Goal: Communication & Community: Answer question/provide support

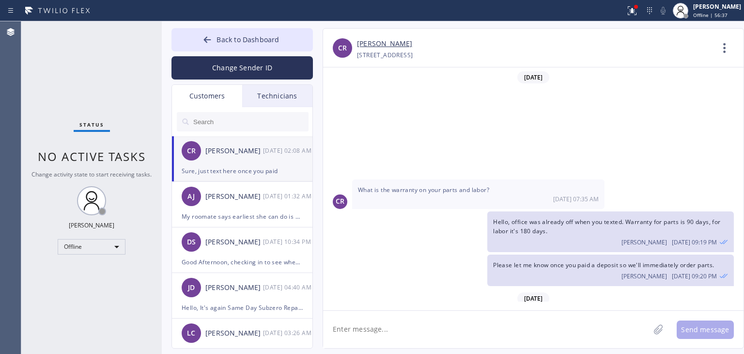
scroll to position [124, 0]
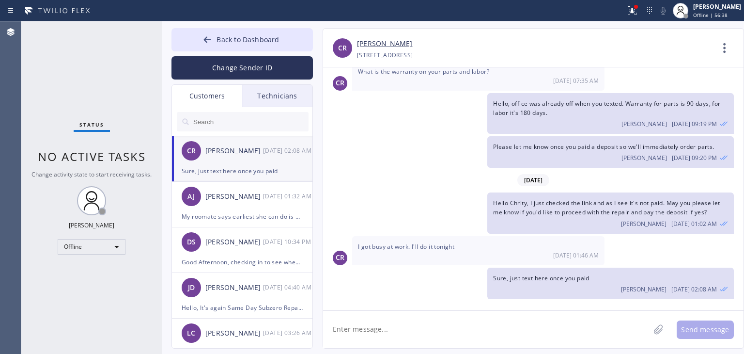
click at [259, 113] on input "text" at bounding box center [250, 121] width 116 height 19
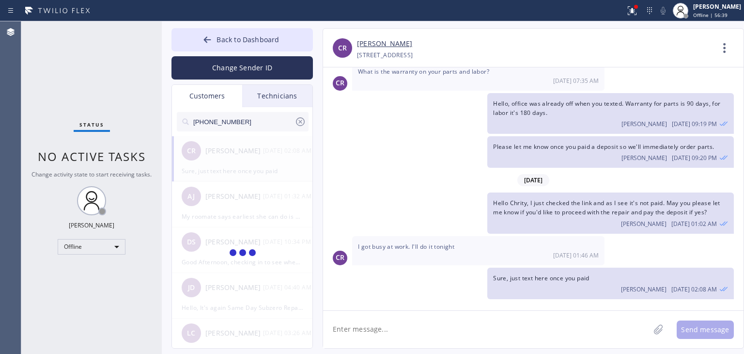
click at [259, 113] on input "[PHONE_NUMBER]" at bounding box center [243, 121] width 102 height 19
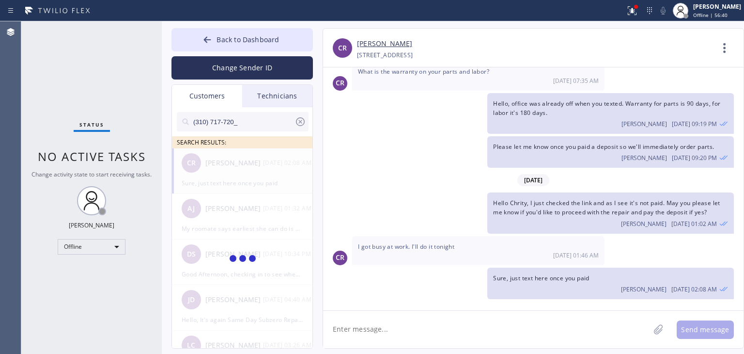
click at [259, 113] on input "(310) 717-720_" at bounding box center [243, 121] width 102 height 19
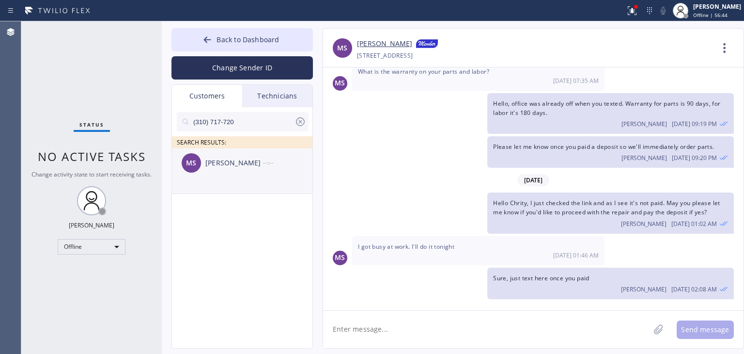
click at [256, 164] on div "[PERSON_NAME]" at bounding box center [234, 162] width 58 height 11
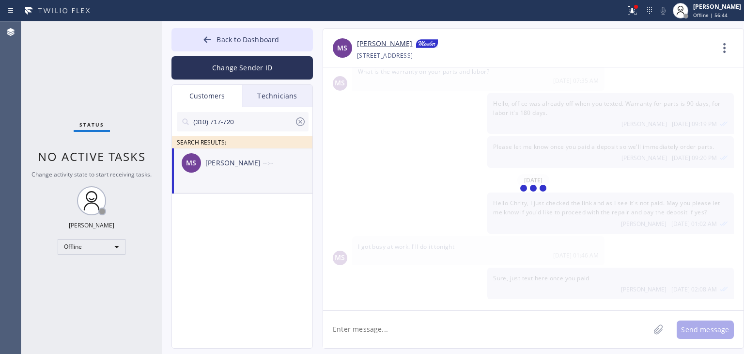
scroll to position [0, 0]
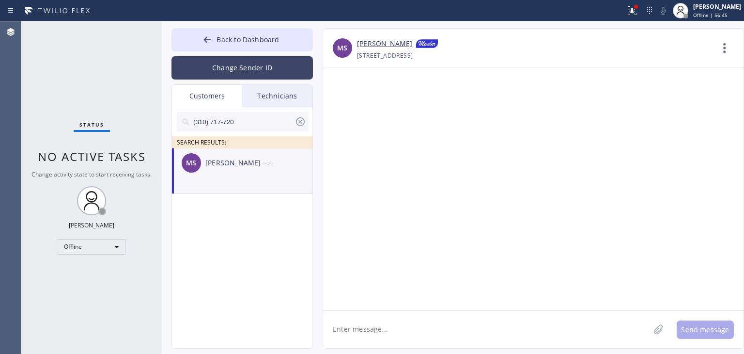
click at [287, 60] on button "Change Sender ID" at bounding box center [243, 67] width 142 height 23
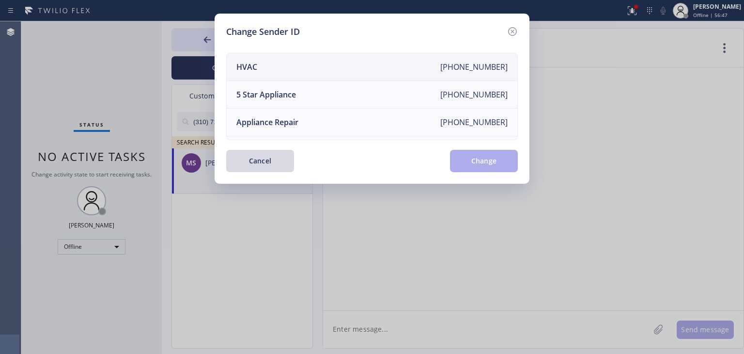
scroll to position [58, 0]
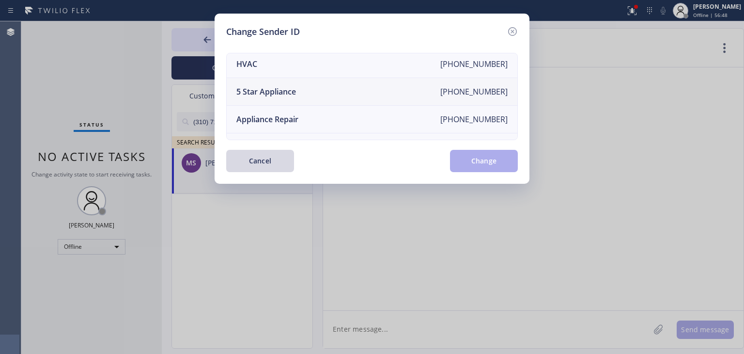
click at [403, 97] on li "5 Star Appliance [PHONE_NUMBER]" at bounding box center [372, 92] width 291 height 28
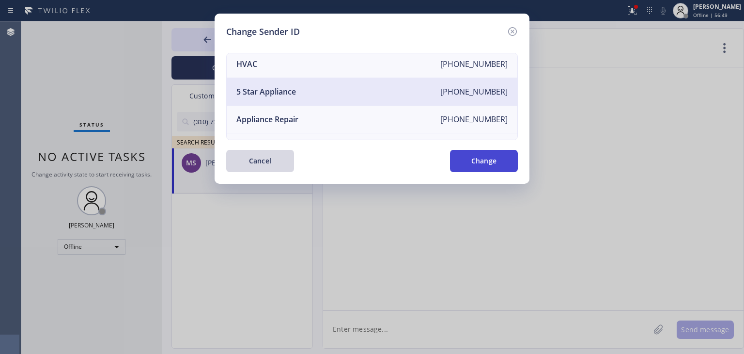
click at [465, 160] on button "Change" at bounding box center [484, 161] width 68 height 22
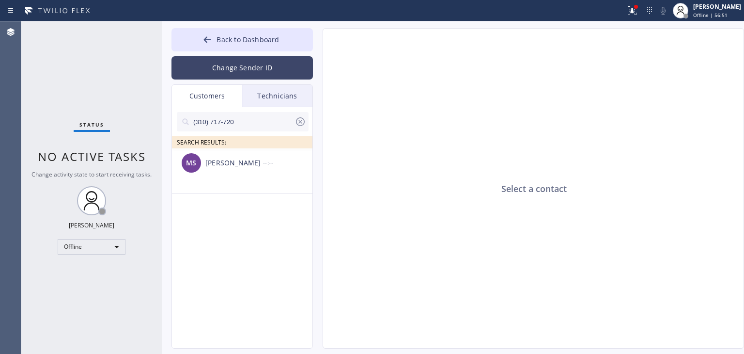
click at [279, 62] on button "Change Sender ID" at bounding box center [243, 67] width 142 height 23
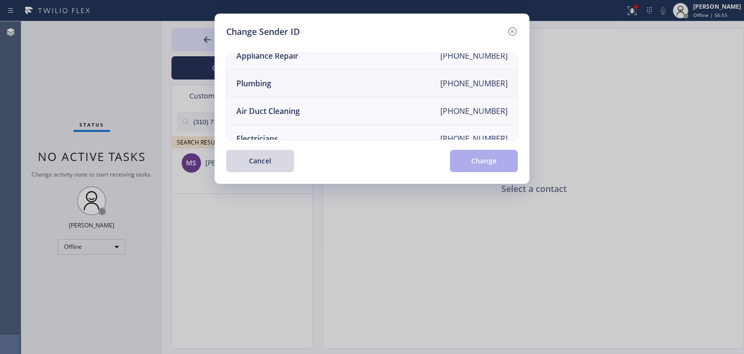
scroll to position [84, 0]
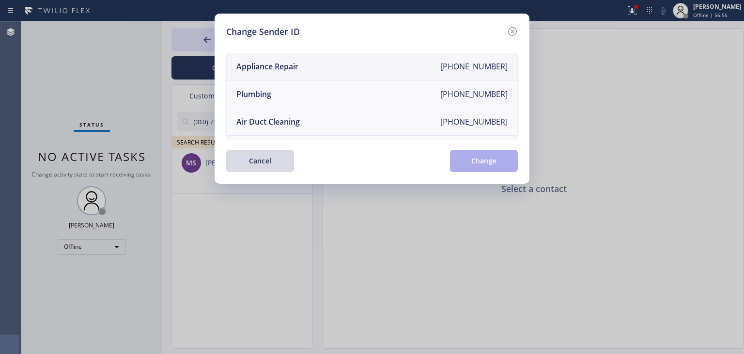
click at [387, 67] on li "Appliance Repair [PHONE_NUMBER]" at bounding box center [372, 67] width 291 height 28
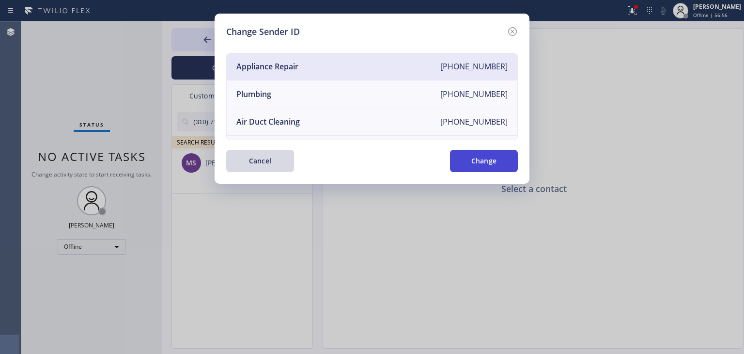
click at [477, 156] on button "Change" at bounding box center [484, 161] width 68 height 22
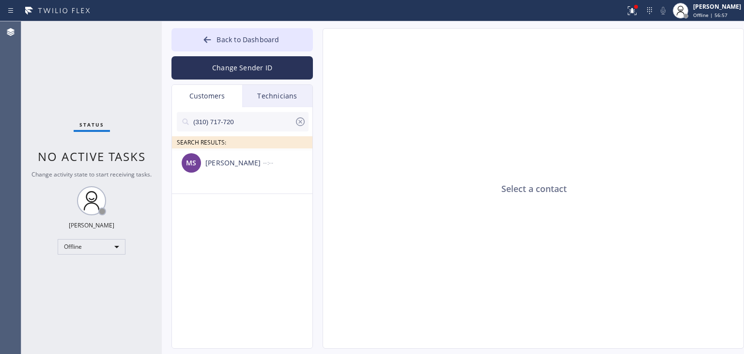
click at [245, 116] on input "(310) 717-720" at bounding box center [243, 121] width 102 height 19
click at [245, 116] on input "(310) 717-72" at bounding box center [243, 121] width 102 height 19
type input "(310) 717-72"
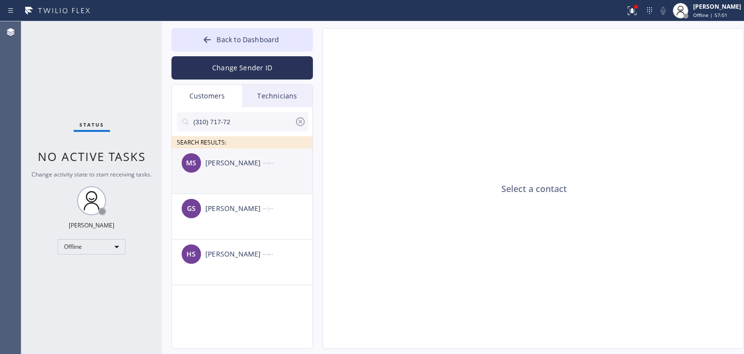
click at [260, 163] on div "[PERSON_NAME]" at bounding box center [234, 162] width 58 height 11
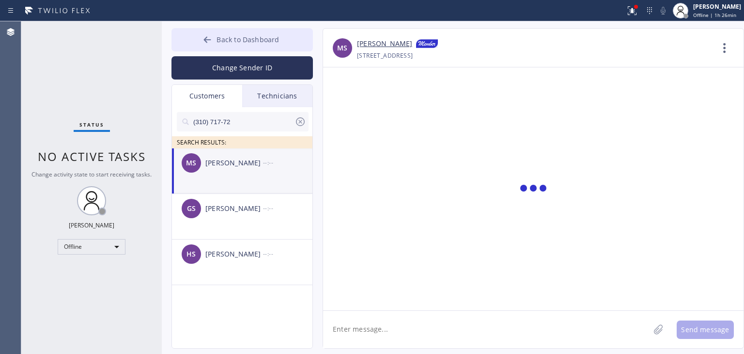
click at [299, 37] on button "Back to Dashboard" at bounding box center [243, 39] width 142 height 23
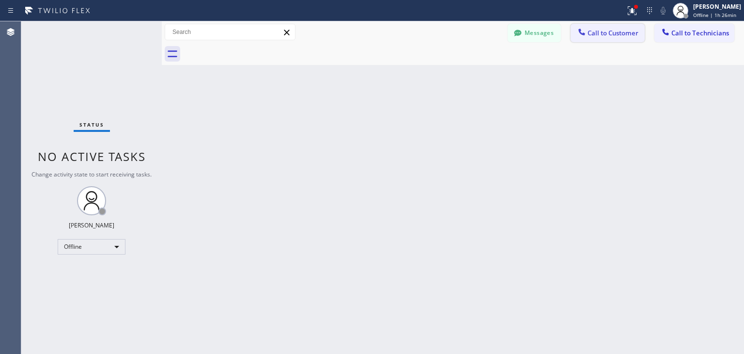
click at [610, 32] on span "Call to Customer" at bounding box center [613, 33] width 51 height 9
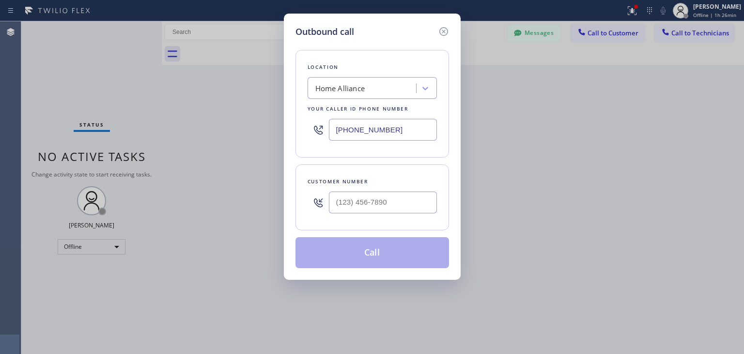
click at [392, 187] on div at bounding box center [383, 202] width 108 height 31
paste input "408) 835-0739"
click at [390, 204] on input "[PHONE_NUMBER]" at bounding box center [383, 202] width 108 height 22
type input "[PHONE_NUMBER]"
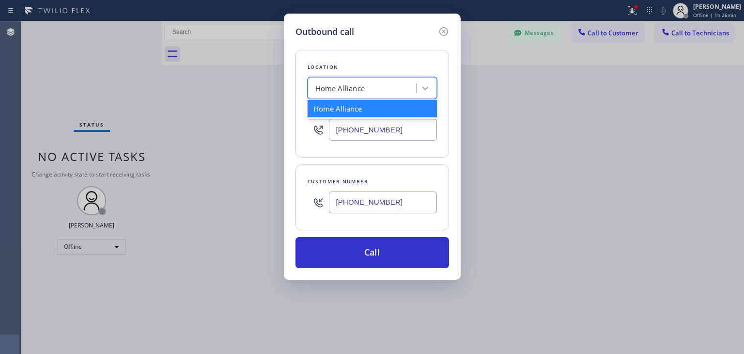
click at [376, 82] on div "Home Alliance" at bounding box center [364, 88] width 106 height 17
paste input "Subzero Repair Professionals"
type input "Subzero Repair Professionals"
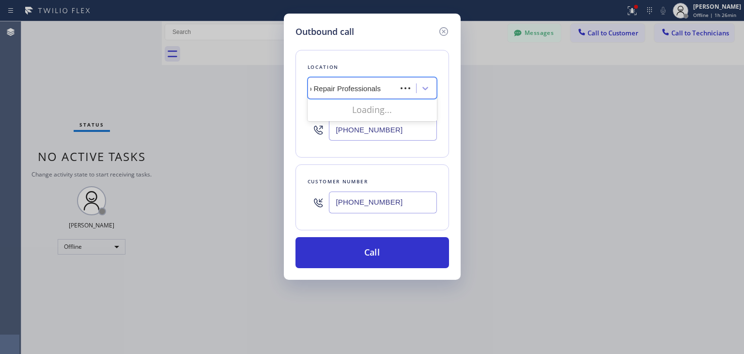
scroll to position [0, 17]
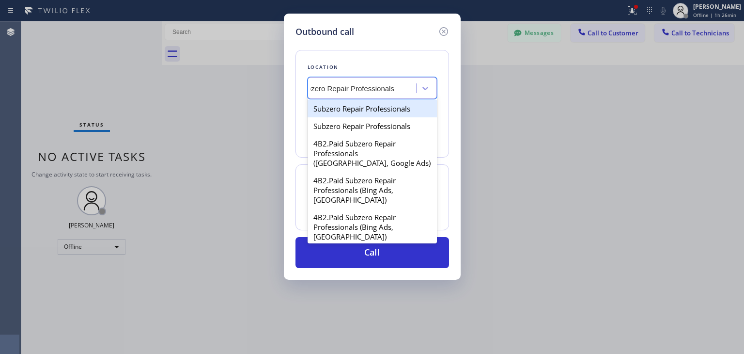
click at [401, 115] on div "Subzero Repair Professionals" at bounding box center [372, 108] width 129 height 17
type input "[PHONE_NUMBER]"
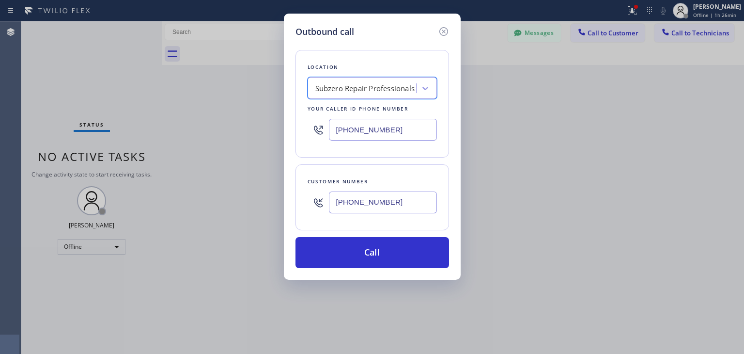
scroll to position [0, 0]
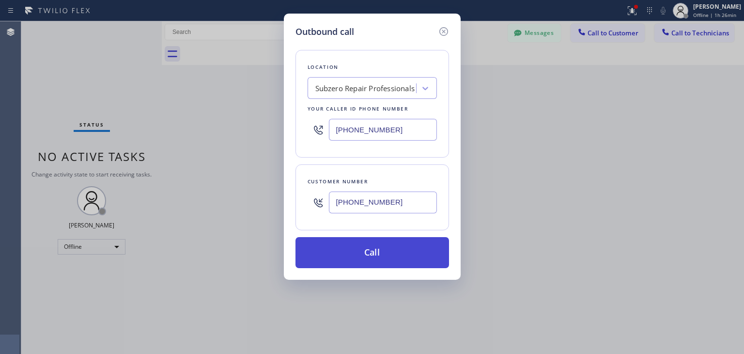
drag, startPoint x: 399, startPoint y: 233, endPoint x: 399, endPoint y: 249, distance: 15.5
click at [399, 249] on div "Location Subzero Repair Professionals Your caller id phone number [PHONE_NUMBER…" at bounding box center [373, 153] width 154 height 230
click at [399, 249] on button "Call" at bounding box center [373, 252] width 154 height 31
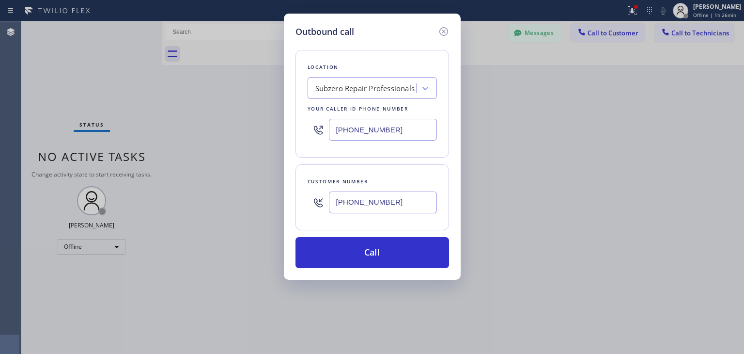
click at [427, 204] on input "[PHONE_NUMBER]" at bounding box center [383, 202] width 108 height 22
click at [447, 31] on icon at bounding box center [444, 32] width 12 height 12
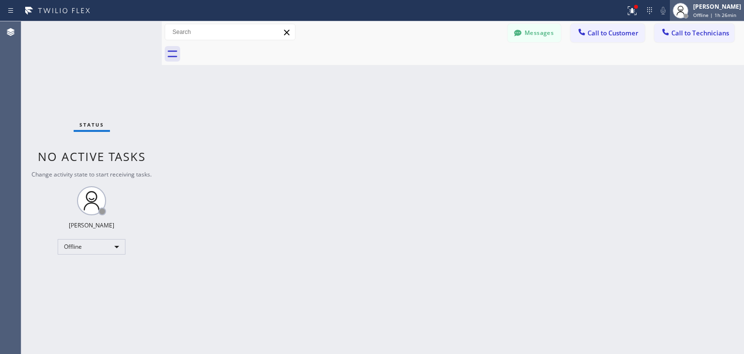
type input "[PHONE_NUMBER]"
click at [704, 19] on div "[PERSON_NAME] Offline | 1h 26min" at bounding box center [707, 10] width 74 height 21
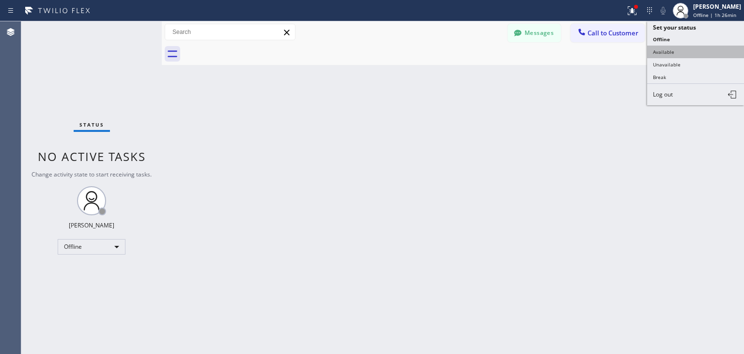
click at [696, 51] on button "Available" at bounding box center [695, 52] width 97 height 13
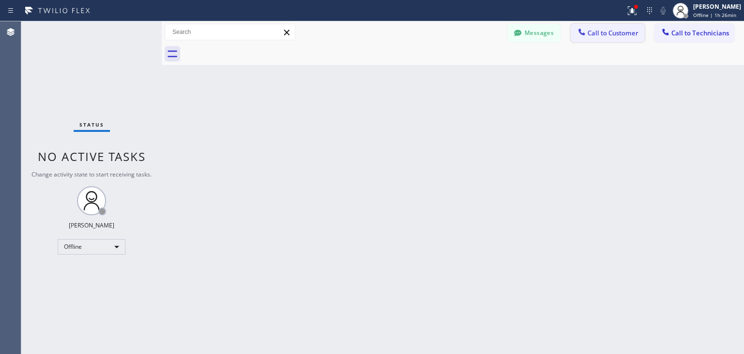
click at [624, 35] on span "Call to Customer" at bounding box center [613, 33] width 51 height 9
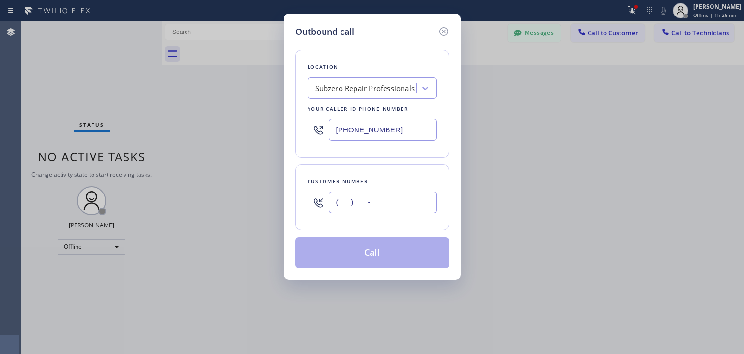
click at [413, 211] on input "(___) ___-____" at bounding box center [383, 202] width 108 height 22
paste input "408) 835-0739"
type input "[PHONE_NUMBER]"
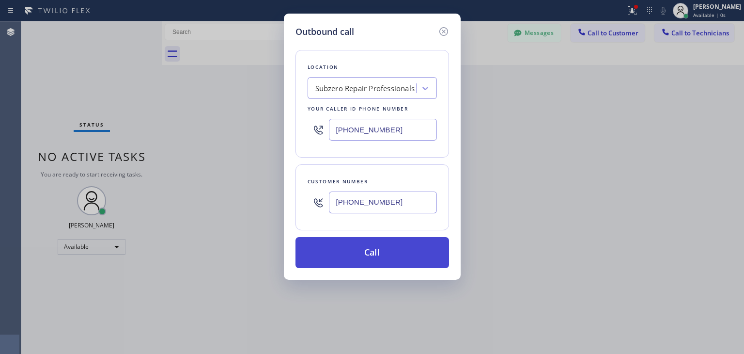
click at [425, 263] on button "Call" at bounding box center [373, 252] width 154 height 31
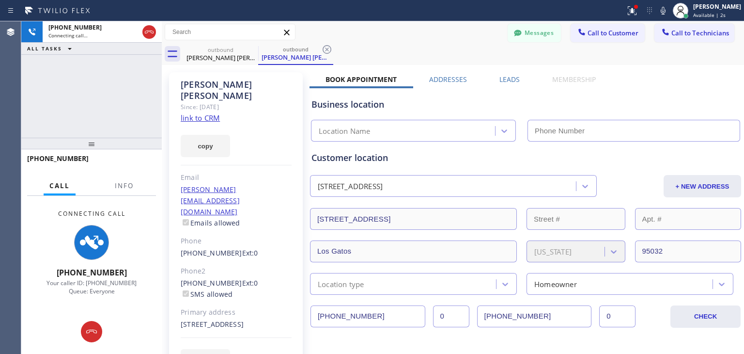
type input "[PHONE_NUMBER]"
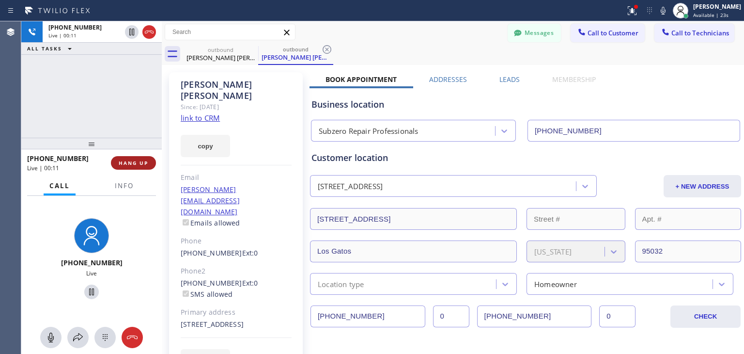
click at [135, 156] on button "HANG UP" at bounding box center [133, 163] width 45 height 14
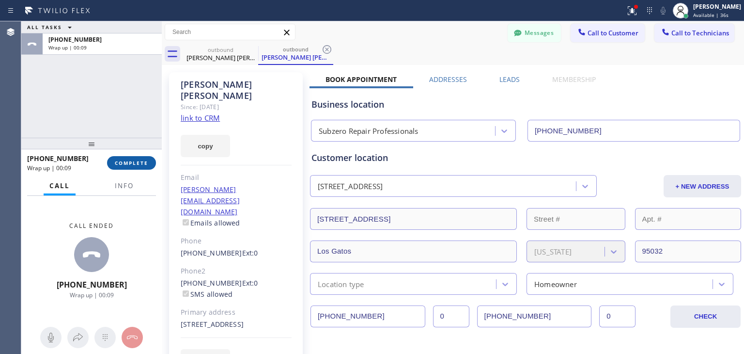
click at [137, 159] on span "COMPLETE" at bounding box center [131, 162] width 33 height 7
click at [250, 47] on icon at bounding box center [252, 50] width 12 height 12
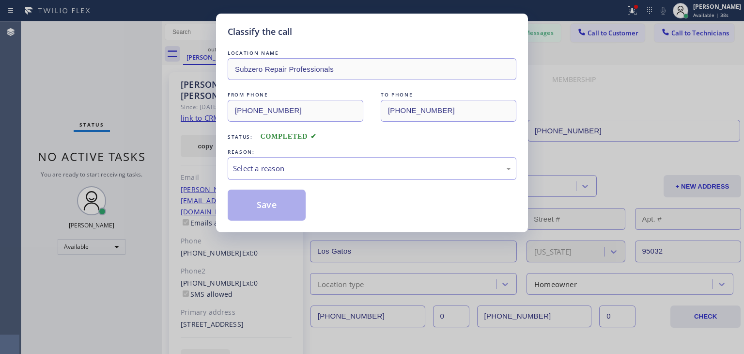
click at [250, 47] on div "LOCATION NAME Subzero Repair Professionals FROM PHONE [PHONE_NUMBER] TO PHONE […" at bounding box center [372, 129] width 289 height 182
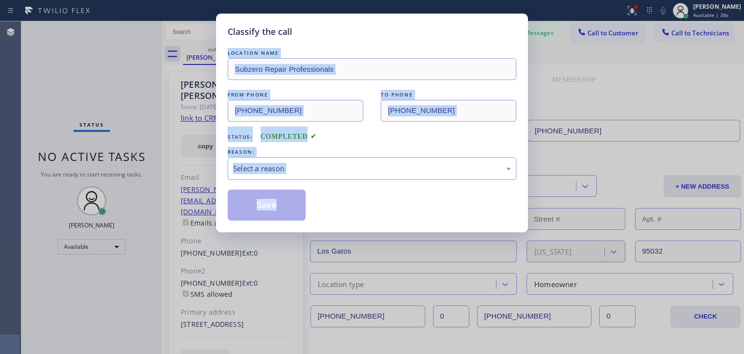
click at [298, 218] on div "LOCATION NAME Subzero Repair Professionals FROM PHONE [PHONE_NUMBER] TO PHONE […" at bounding box center [372, 129] width 289 height 182
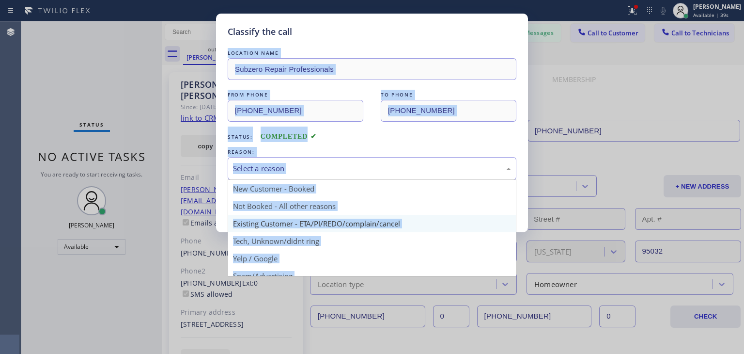
drag, startPoint x: 375, startPoint y: 171, endPoint x: 361, endPoint y: 229, distance: 59.8
click at [361, 180] on div "Select a reason New Customer - Booked Not Booked - All other reasons Existing C…" at bounding box center [372, 168] width 289 height 23
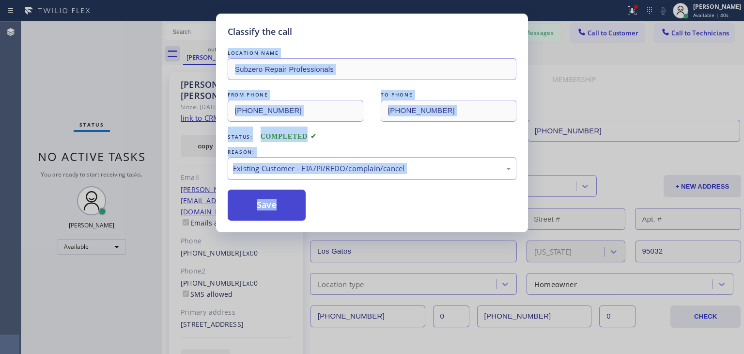
click at [262, 211] on button "Save" at bounding box center [267, 204] width 78 height 31
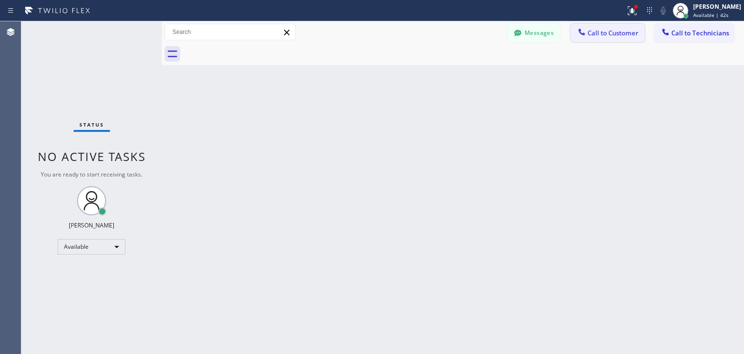
click at [595, 41] on button "Call to Customer" at bounding box center [608, 33] width 74 height 18
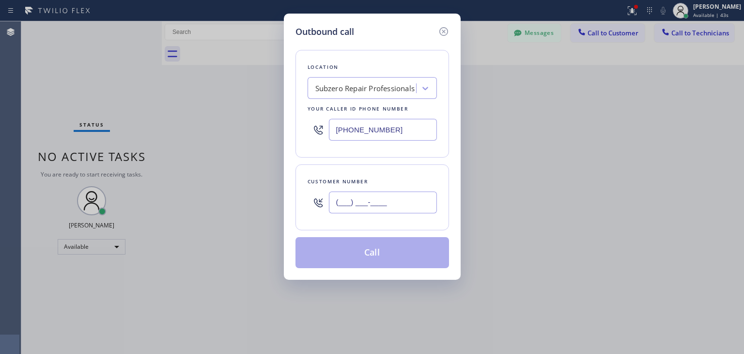
click at [423, 200] on input "(___) ___-____" at bounding box center [383, 202] width 108 height 22
paste input "408) 373-7437"
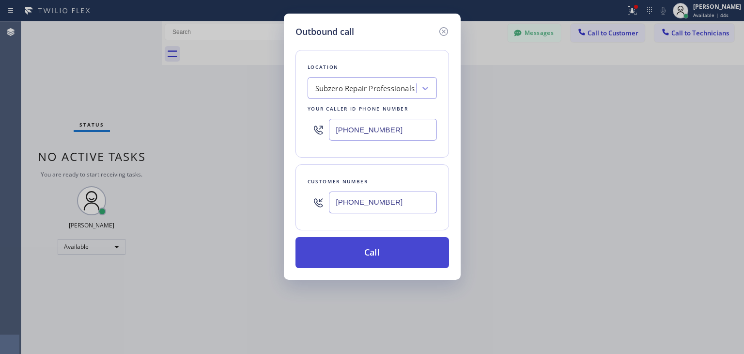
type input "[PHONE_NUMBER]"
click at [407, 245] on button "Call" at bounding box center [373, 252] width 154 height 31
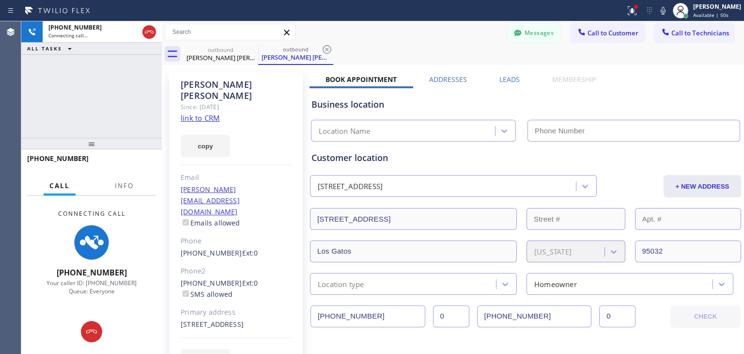
type input "[PHONE_NUMBER]"
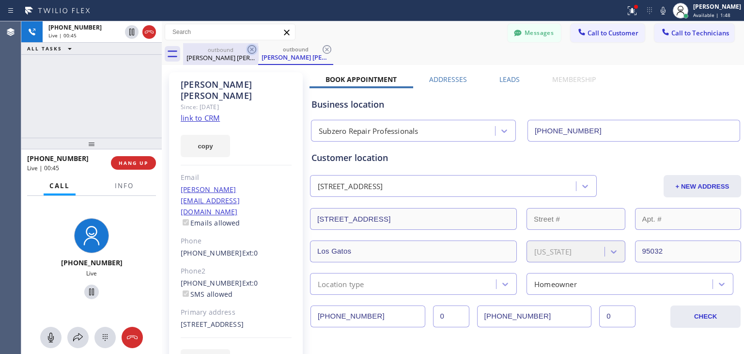
click at [250, 50] on icon at bounding box center [252, 50] width 12 height 12
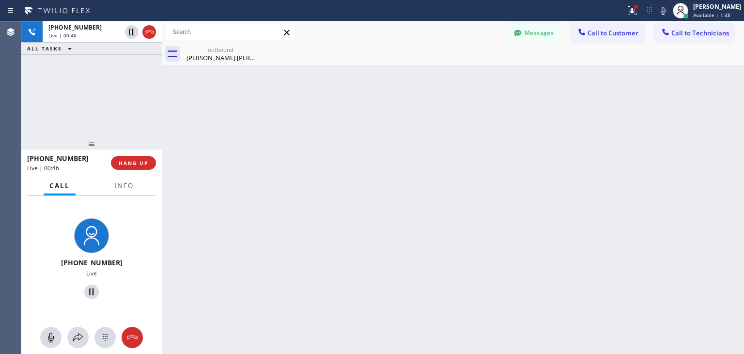
click at [0, 0] on icon at bounding box center [0, 0] width 0 height 0
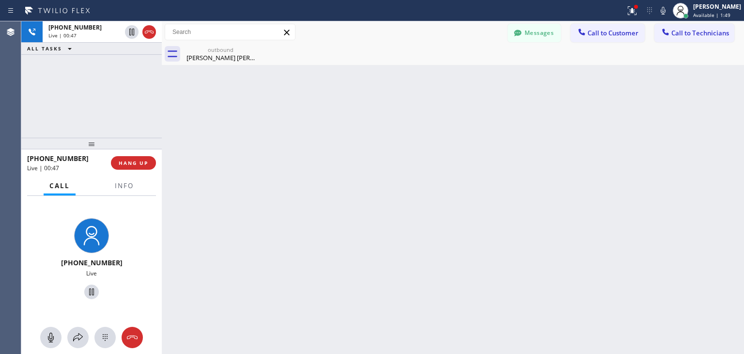
click at [0, 0] on icon at bounding box center [0, 0] width 0 height 0
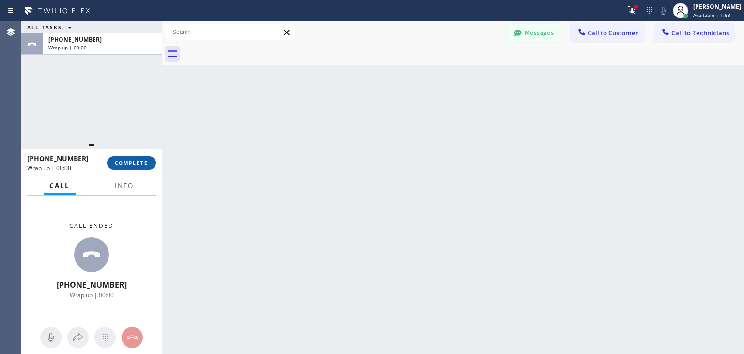
click at [138, 162] on span "COMPLETE" at bounding box center [131, 162] width 33 height 7
click at [682, 24] on div "Classify the call LOCATION NAME Home Alliance FROM PHONE [PHONE_NUMBER] TO PHON…" at bounding box center [382, 187] width 723 height 332
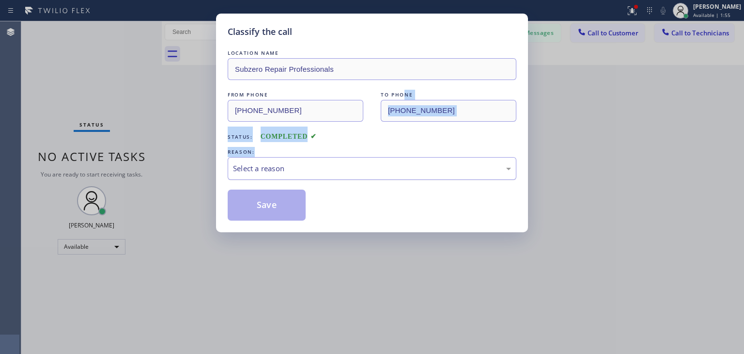
drag, startPoint x: 405, startPoint y: 82, endPoint x: 405, endPoint y: 159, distance: 76.6
click at [405, 159] on div "LOCATION NAME Subzero Repair Professionals FROM PHONE [PHONE_NUMBER] TO PHONE […" at bounding box center [372, 134] width 289 height 173
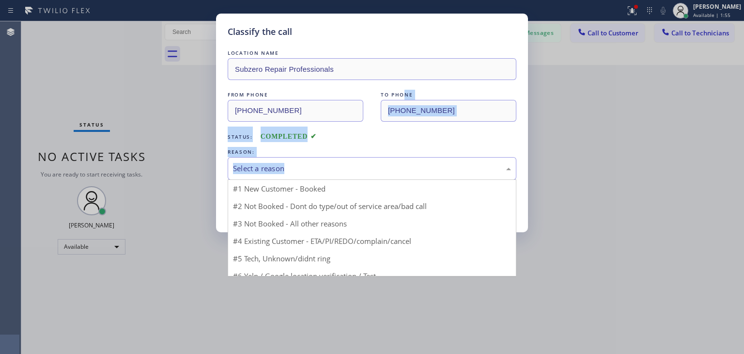
click at [405, 159] on div "Select a reason" at bounding box center [372, 168] width 289 height 23
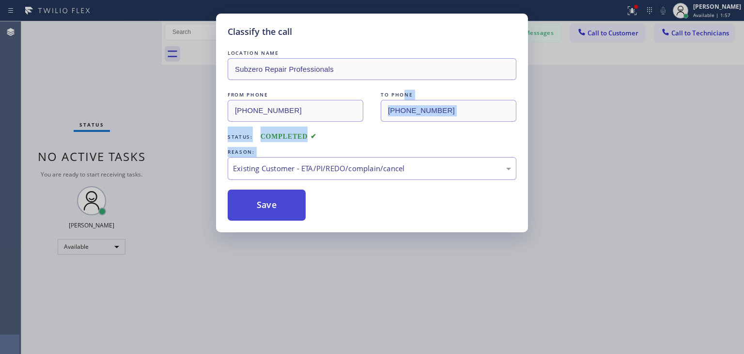
click at [268, 198] on button "Save" at bounding box center [267, 204] width 78 height 31
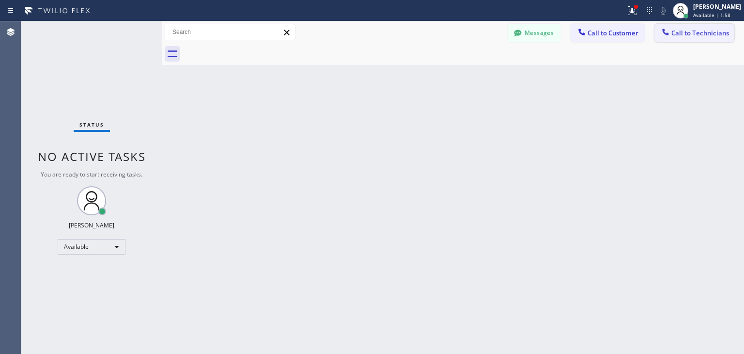
click at [702, 26] on button "Call to Technicians" at bounding box center [695, 33] width 80 height 18
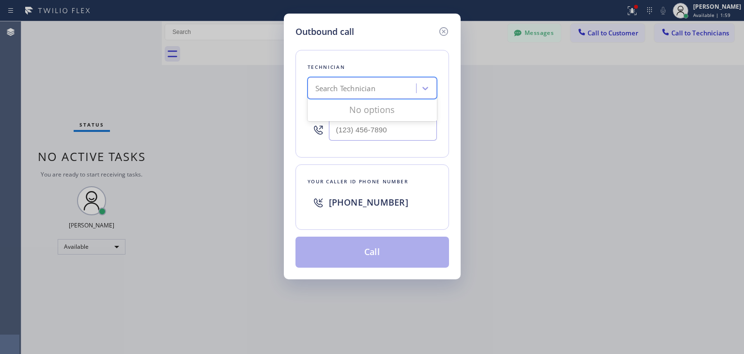
click at [393, 94] on div "Search Technician" at bounding box center [364, 88] width 106 height 17
type input "щ"
type input "[PERSON_NAME]"
click at [380, 110] on div "[PERSON_NAME]" at bounding box center [372, 108] width 129 height 17
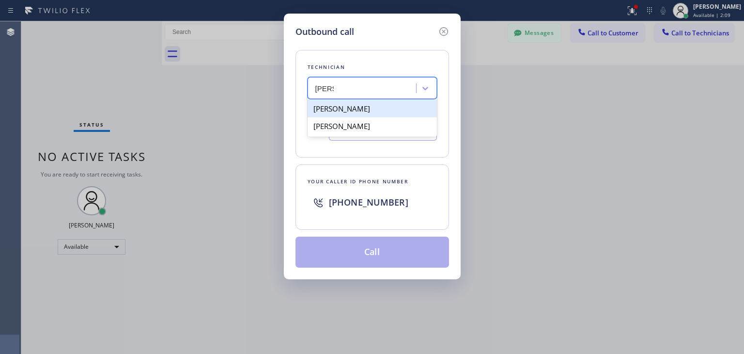
type input "[PHONE_NUMBER]"
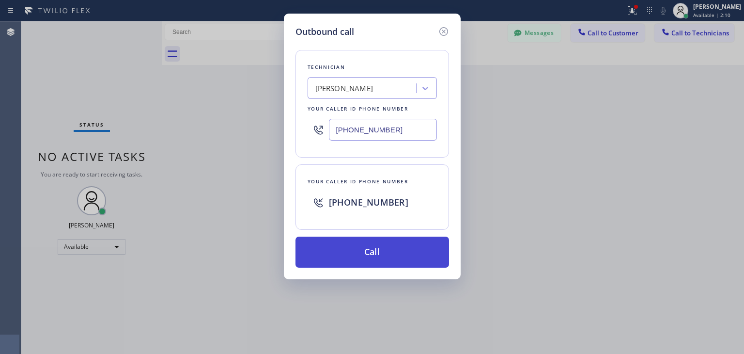
click at [375, 249] on button "Call" at bounding box center [373, 251] width 154 height 31
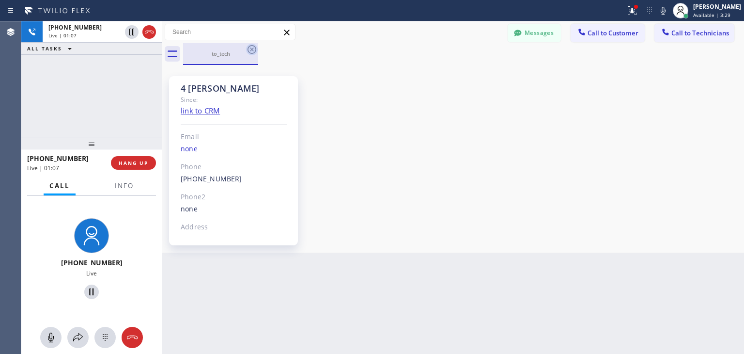
click at [254, 51] on icon at bounding box center [252, 50] width 12 height 12
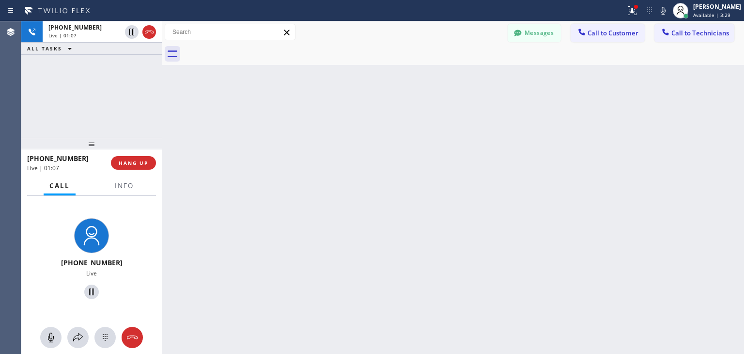
click at [254, 51] on div at bounding box center [463, 54] width 561 height 22
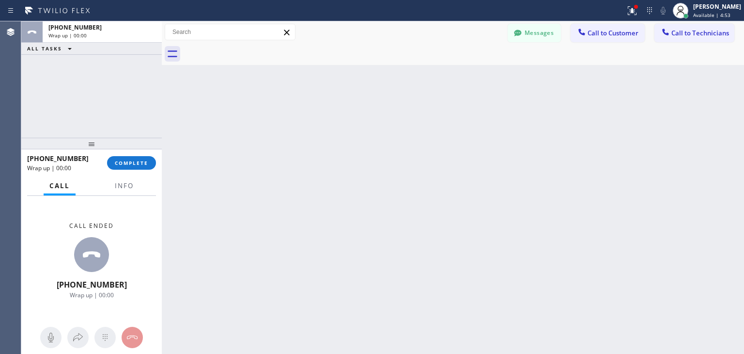
click at [146, 32] on div "Wrap up | 00:00" at bounding box center [102, 35] width 108 height 7
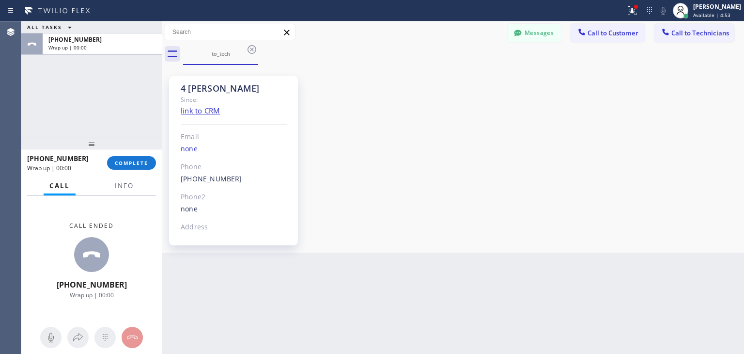
drag, startPoint x: 134, startPoint y: 147, endPoint x: 134, endPoint y: 157, distance: 10.2
click at [134, 149] on div at bounding box center [91, 144] width 141 height 12
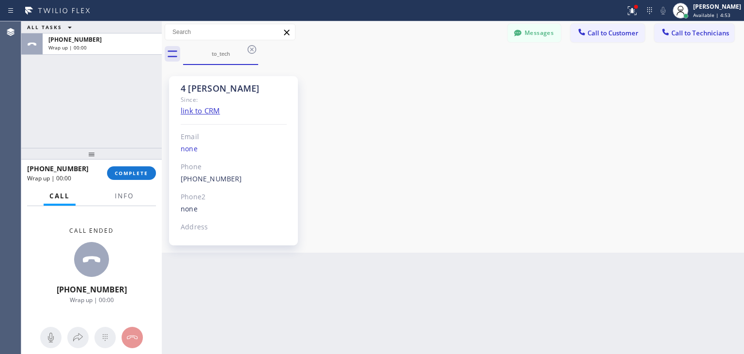
click at [134, 157] on div at bounding box center [91, 154] width 141 height 12
click at [133, 173] on span "COMPLETE" at bounding box center [131, 173] width 33 height 7
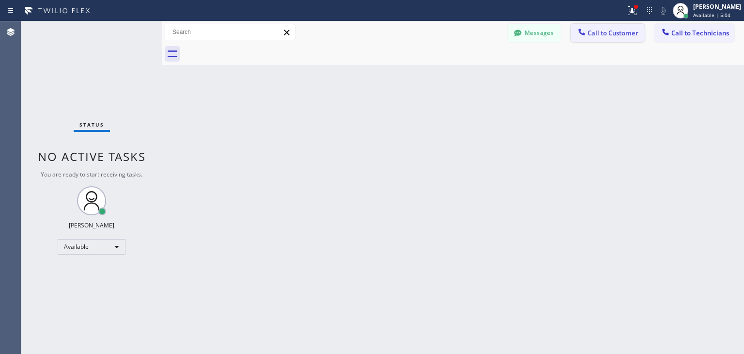
click at [598, 42] on button "Call to Customer" at bounding box center [608, 33] width 74 height 18
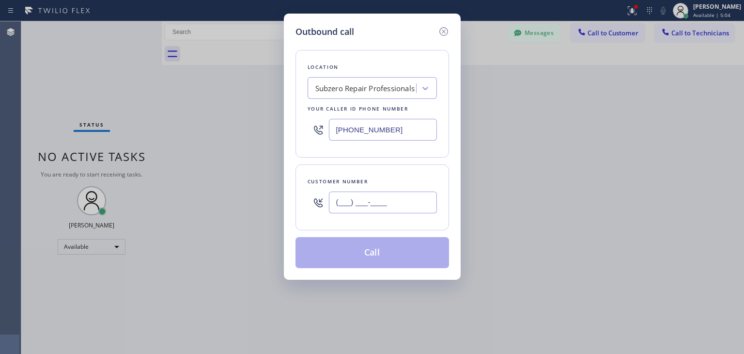
paste input "408) 373-7437"
click at [397, 205] on input "[PHONE_NUMBER]" at bounding box center [383, 202] width 108 height 22
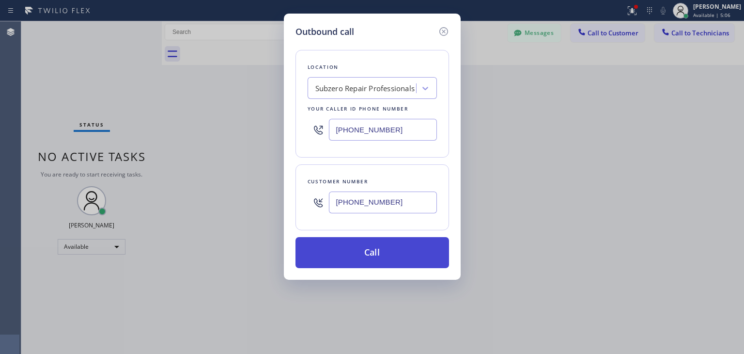
type input "[PHONE_NUMBER]"
click at [392, 260] on button "Call" at bounding box center [373, 252] width 154 height 31
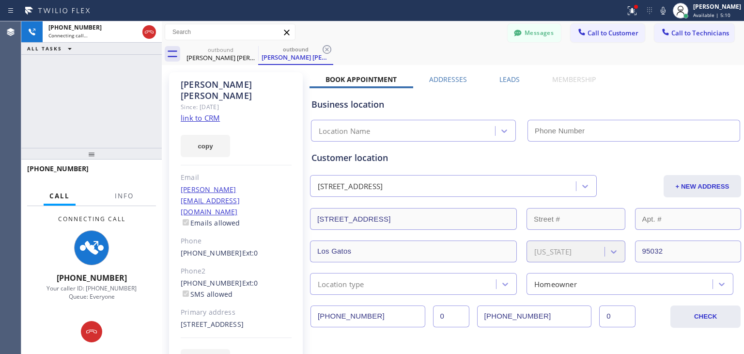
type input "[PHONE_NUMBER]"
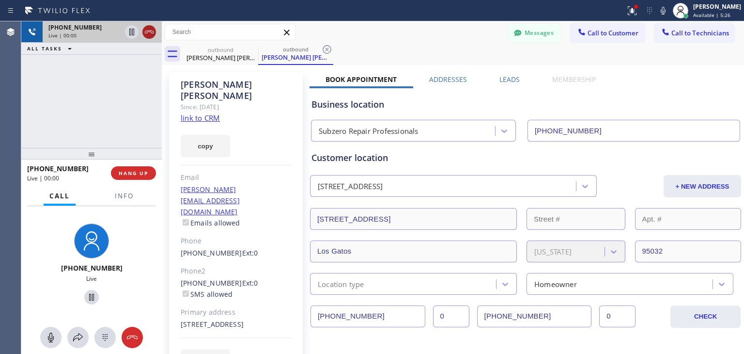
click at [144, 35] on icon at bounding box center [149, 32] width 12 height 12
drag, startPoint x: 144, startPoint y: 35, endPoint x: 126, endPoint y: 168, distance: 133.4
click at [126, 168] on div "[PHONE_NUMBER] Live | 00:01 ALL TASKS ALL TASKS ACTIVE TASKS TASKS IN WRAP UP […" at bounding box center [91, 187] width 141 height 332
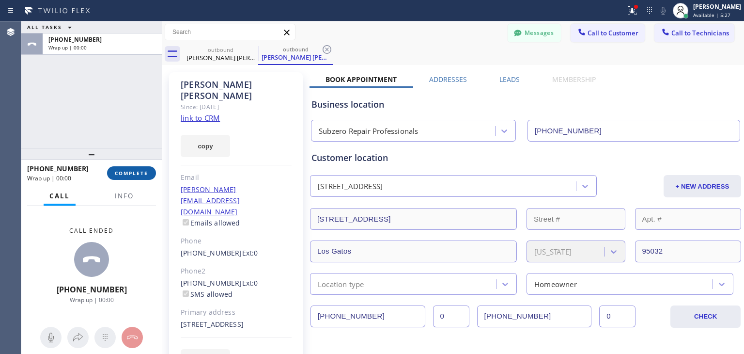
click at [126, 168] on button "COMPLETE" at bounding box center [131, 173] width 49 height 14
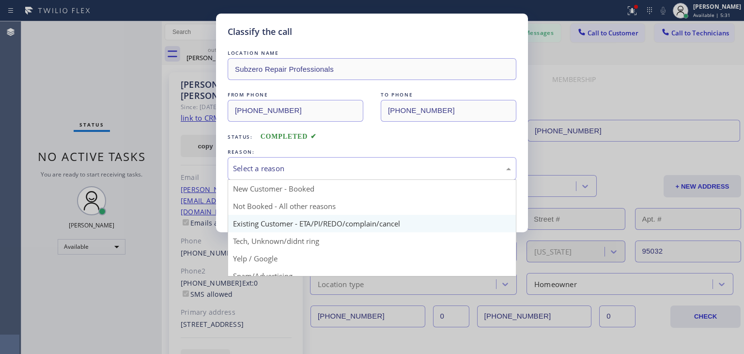
drag, startPoint x: 482, startPoint y: 171, endPoint x: 378, endPoint y: 216, distance: 113.5
click at [378, 180] on div "Select a reason New Customer - Booked Not Booked - All other reasons Existing C…" at bounding box center [372, 168] width 289 height 23
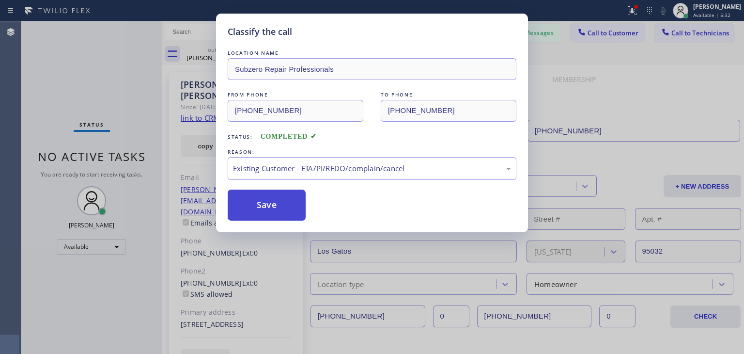
click at [289, 212] on button "Save" at bounding box center [267, 204] width 78 height 31
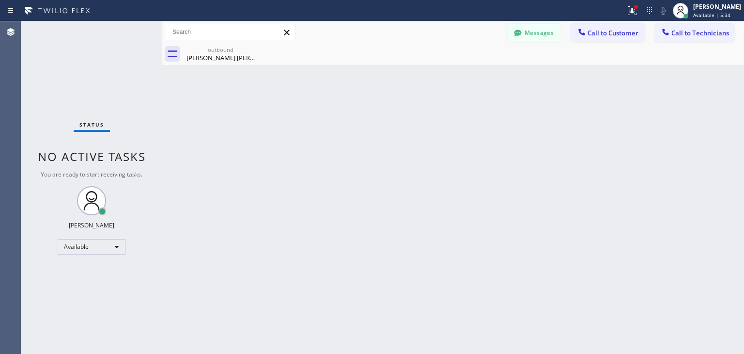
click at [617, 26] on button "Call to Customer" at bounding box center [608, 33] width 74 height 18
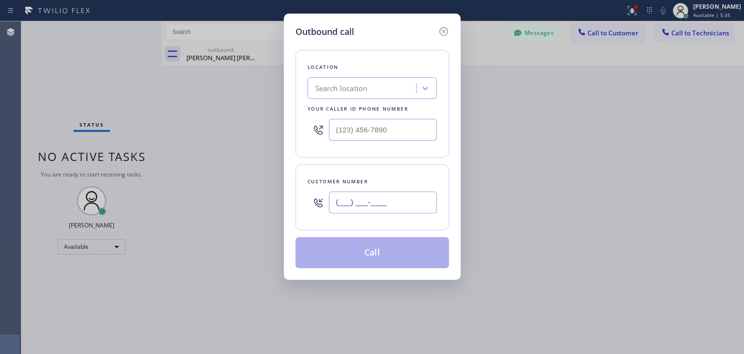
paste input "408) 373-7437"
click at [387, 208] on input "(___) ___-____" at bounding box center [383, 202] width 108 height 22
type input "[PHONE_NUMBER]"
click at [368, 96] on div "Search location" at bounding box center [364, 88] width 106 height 17
type input "v"
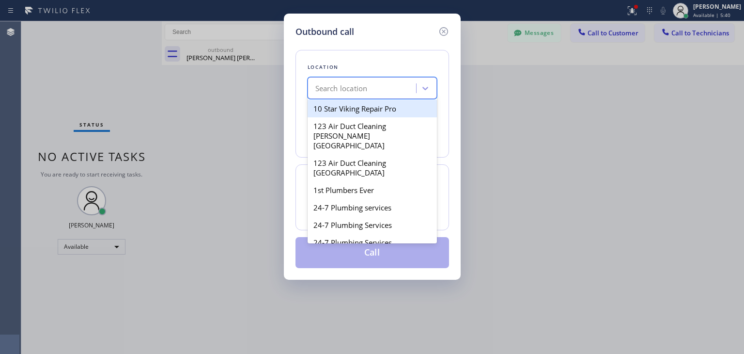
paste input "Subzero Repair Professionals"
type input "Subzero Repair Professionals"
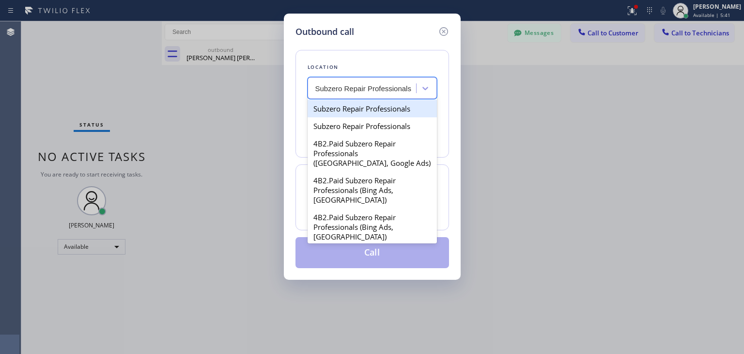
click at [388, 109] on div "Subzero Repair Professionals" at bounding box center [372, 108] width 129 height 17
type input "[PHONE_NUMBER]"
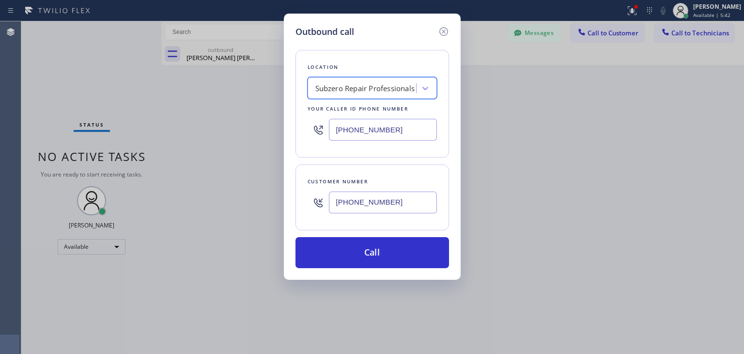
scroll to position [0, 0]
click at [400, 268] on div "Outbound call Location Subzero Repair Professionals Your caller id phone number…" at bounding box center [372, 147] width 177 height 266
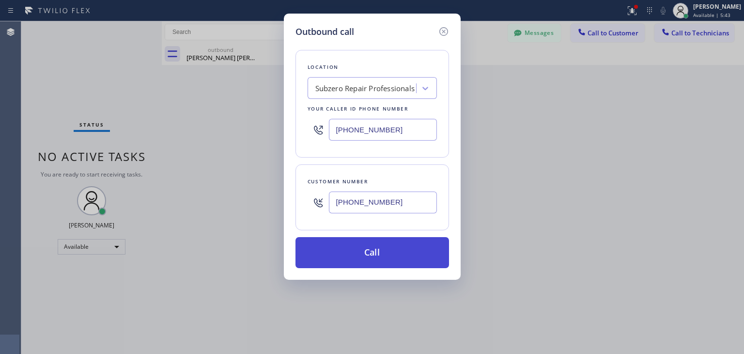
click at [409, 254] on button "Call" at bounding box center [373, 252] width 154 height 31
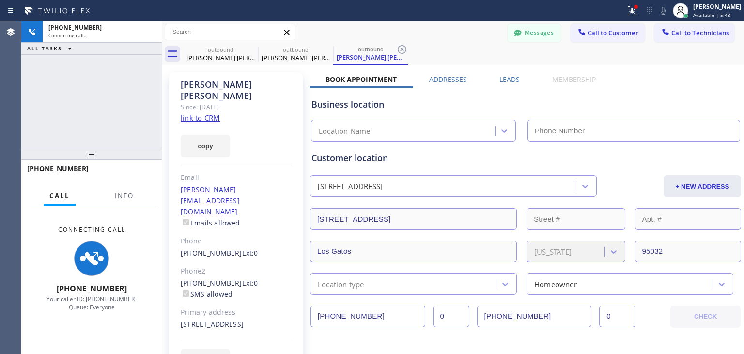
type input "[PHONE_NUMBER]"
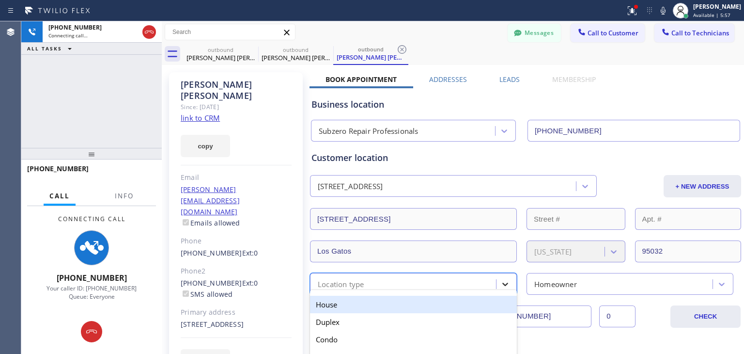
click at [501, 287] on icon at bounding box center [506, 284] width 10 height 10
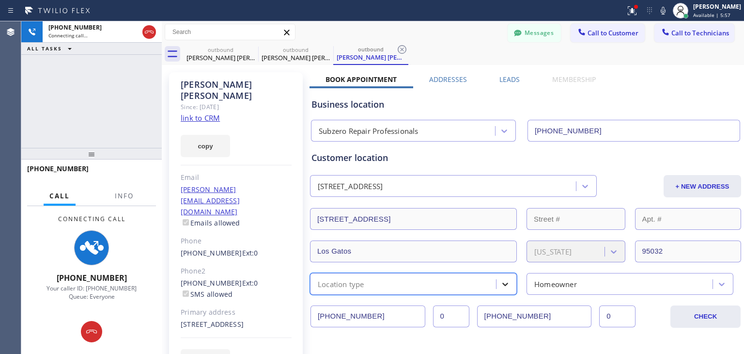
click at [501, 287] on icon at bounding box center [506, 284] width 10 height 10
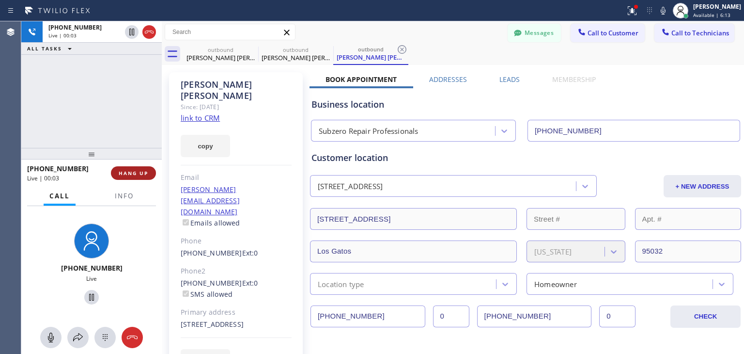
click at [155, 171] on button "HANG UP" at bounding box center [133, 173] width 45 height 14
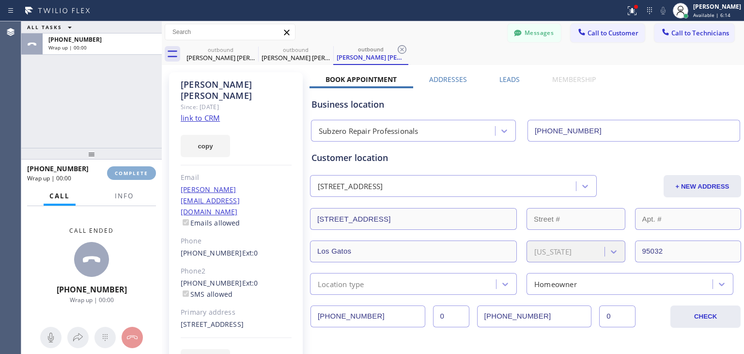
click at [155, 171] on button "COMPLETE" at bounding box center [131, 173] width 49 height 14
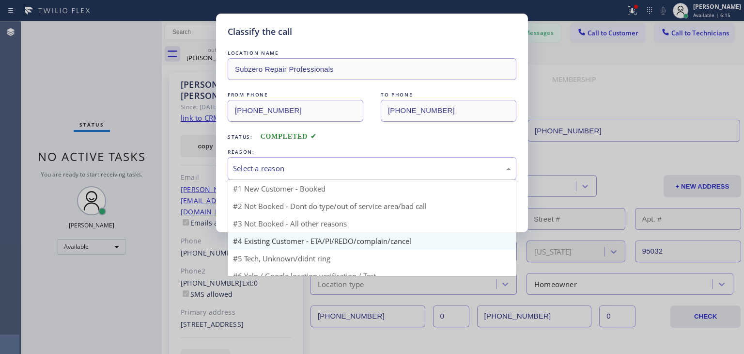
drag, startPoint x: 333, startPoint y: 172, endPoint x: 332, endPoint y: 216, distance: 44.1
click at [332, 180] on div "Select a reason #1 New Customer - Booked #2 Not Booked - Dont do type/out of se…" at bounding box center [372, 168] width 289 height 23
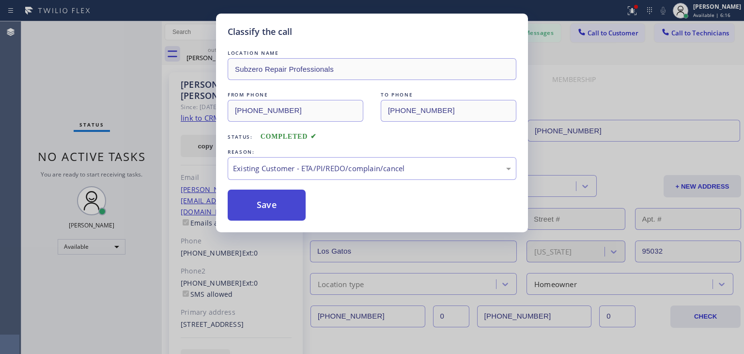
drag, startPoint x: 332, startPoint y: 218, endPoint x: 291, endPoint y: 210, distance: 42.0
click at [291, 210] on button "Save" at bounding box center [267, 204] width 78 height 31
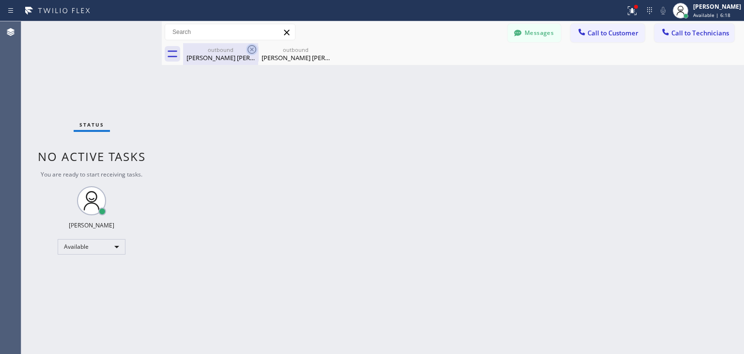
click at [246, 47] on icon at bounding box center [252, 50] width 12 height 12
click at [0, 0] on icon at bounding box center [0, 0] width 0 height 0
click at [246, 47] on div at bounding box center [463, 54] width 561 height 22
drag, startPoint x: 586, startPoint y: 21, endPoint x: 586, endPoint y: 30, distance: 8.2
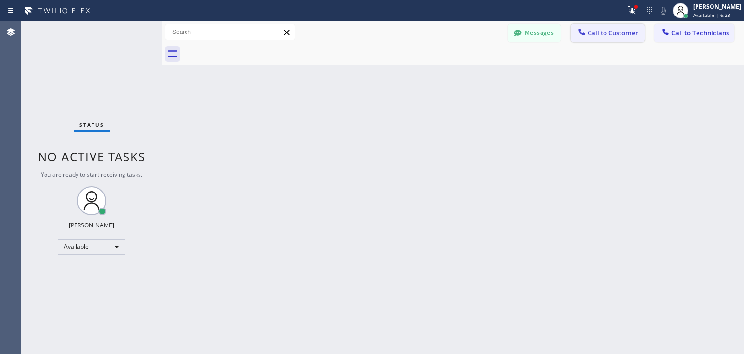
click at [586, 30] on div "Messages Call to Customer Call to Technicians Outbound call Location Subzero Re…" at bounding box center [453, 32] width 582 height 22
click at [586, 30] on icon at bounding box center [582, 32] width 10 height 10
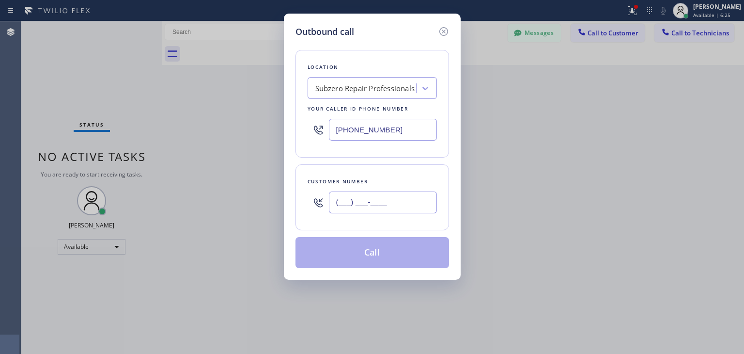
paste input "408) 373-7437"
click at [407, 191] on input "[PHONE_NUMBER]" at bounding box center [383, 202] width 108 height 22
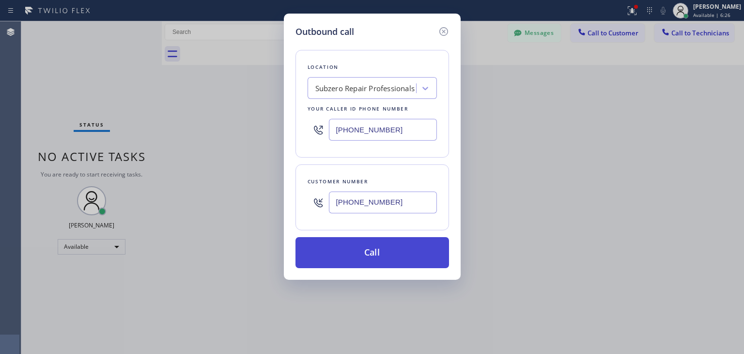
type input "[PHONE_NUMBER]"
click at [407, 256] on button "Call" at bounding box center [373, 252] width 154 height 31
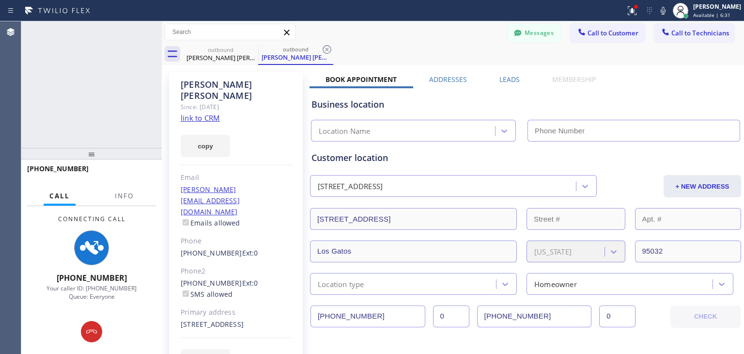
type input "[PHONE_NUMBER]"
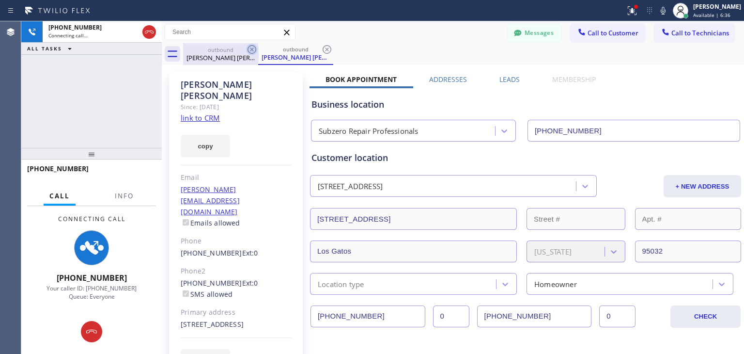
click at [248, 47] on icon at bounding box center [252, 49] width 9 height 9
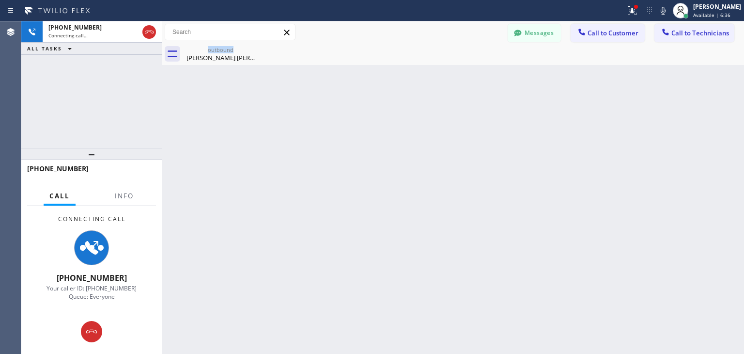
click at [248, 47] on div "outbound [PERSON_NAME] [PERSON_NAME]" at bounding box center [220, 54] width 75 height 22
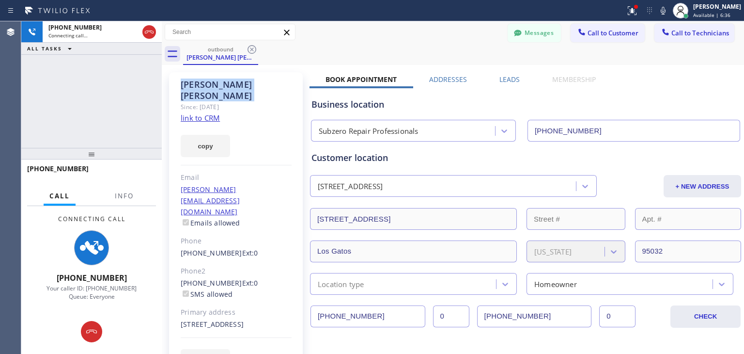
click at [248, 47] on icon at bounding box center [252, 49] width 9 height 9
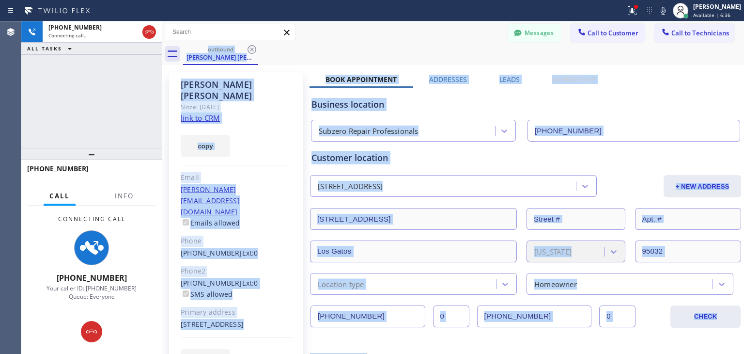
click at [248, 47] on div "outbound [PERSON_NAME] [PERSON_NAME]" at bounding box center [463, 54] width 561 height 22
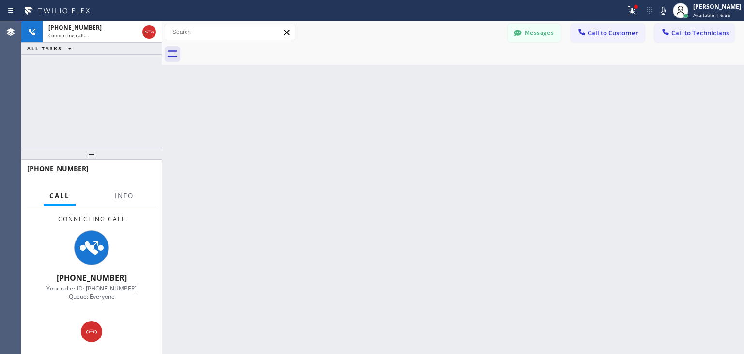
click at [248, 47] on div at bounding box center [463, 54] width 561 height 22
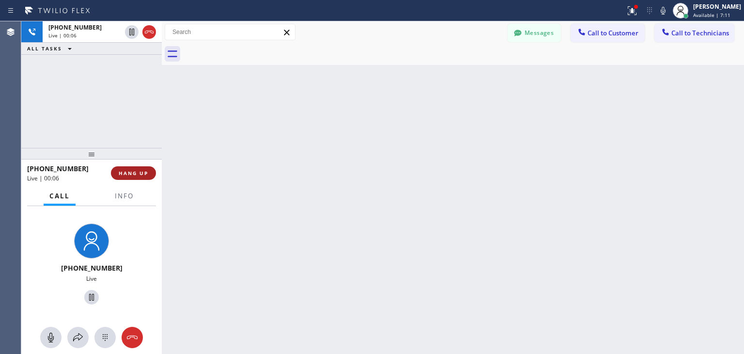
click at [147, 172] on span "HANG UP" at bounding box center [134, 173] width 30 height 7
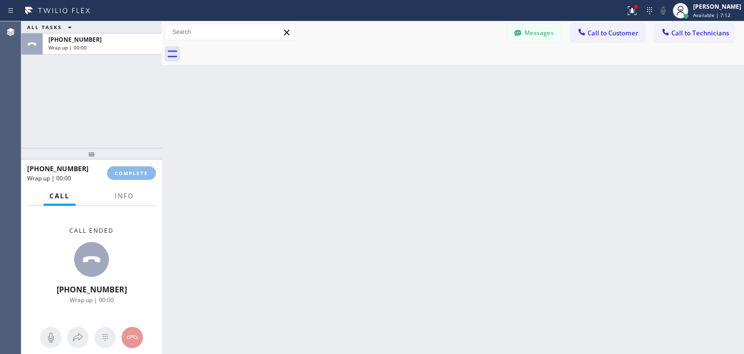
click at [523, 63] on div "ALL TASKS ALL TASKS ACTIVE TASKS TASKS IN WRAP UP [PHONE_NUMBER] Wrap up | 00:0…" at bounding box center [382, 187] width 723 height 332
click at [111, 171] on button "COMPLETE" at bounding box center [131, 173] width 49 height 14
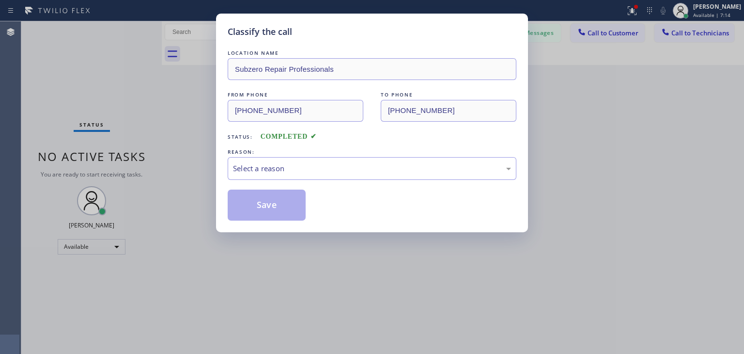
click at [613, 30] on div "Classify the call LOCATION NAME Subzero Repair Professionals FROM PHONE [PHONE_…" at bounding box center [372, 177] width 744 height 354
click at [452, 168] on div "Select a reason" at bounding box center [372, 168] width 278 height 11
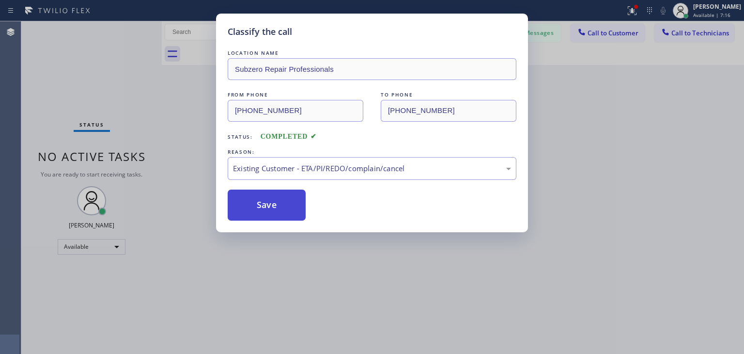
drag, startPoint x: 391, startPoint y: 225, endPoint x: 262, endPoint y: 196, distance: 132.1
click at [262, 196] on button "Save" at bounding box center [267, 204] width 78 height 31
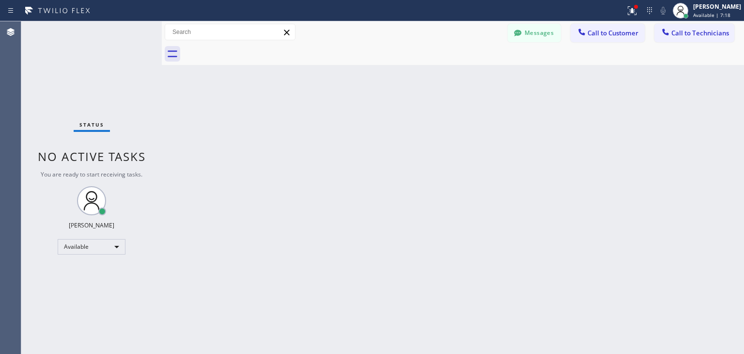
click at [613, 22] on div "Messages Call to Customer Call to Technicians Outbound call Location Subzero Re…" at bounding box center [453, 32] width 582 height 22
click at [609, 30] on span "Call to Customer" at bounding box center [613, 33] width 51 height 9
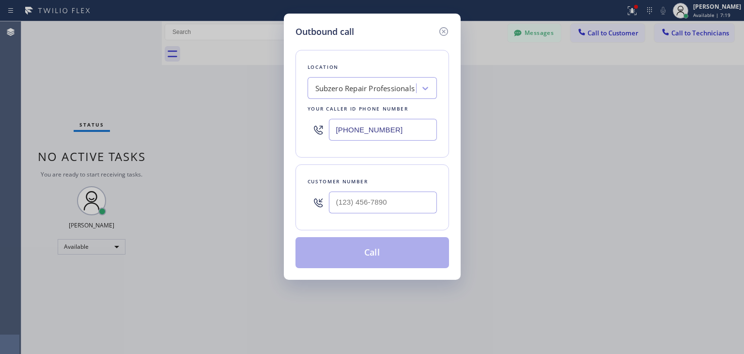
click at [390, 213] on div at bounding box center [383, 202] width 108 height 31
paste input "408) 835-0739"
click at [395, 209] on input "[PHONE_NUMBER]" at bounding box center [383, 202] width 108 height 22
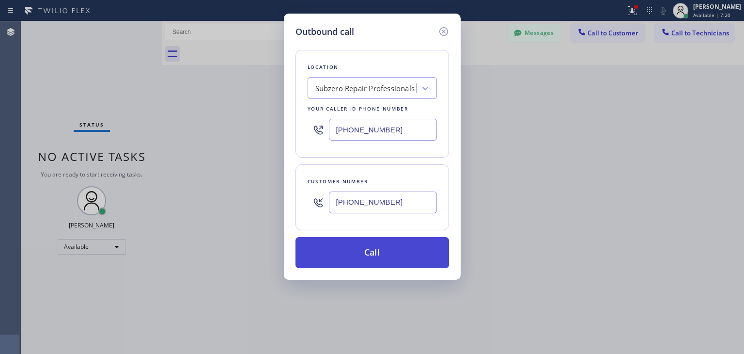
type input "[PHONE_NUMBER]"
click at [395, 249] on button "Call" at bounding box center [373, 252] width 154 height 31
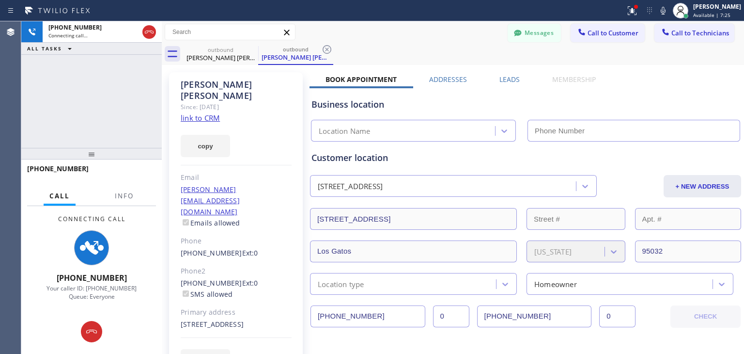
type input "[PHONE_NUMBER]"
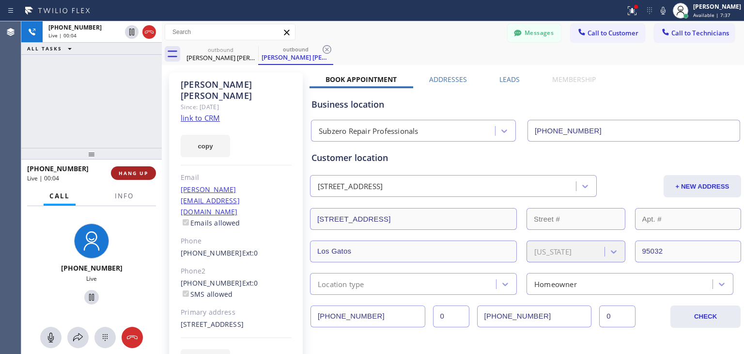
click at [122, 167] on button "HANG UP" at bounding box center [133, 173] width 45 height 14
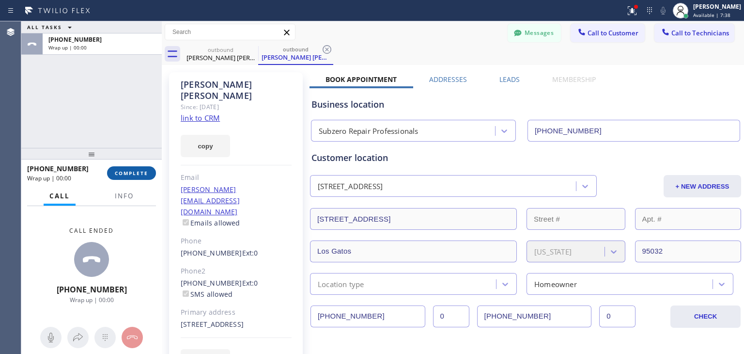
click at [122, 167] on button "COMPLETE" at bounding box center [131, 173] width 49 height 14
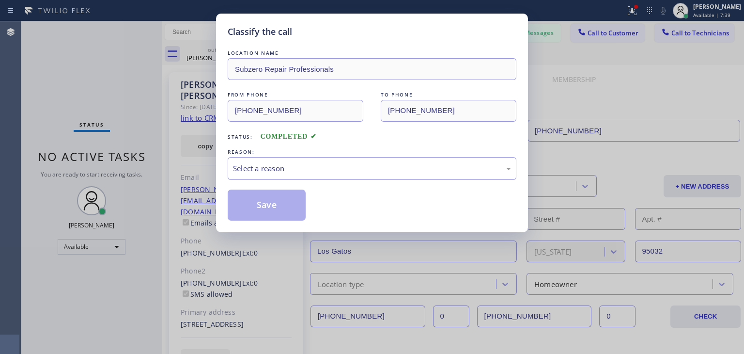
click at [330, 180] on div "LOCATION NAME Subzero Repair Professionals FROM PHONE [PHONE_NUMBER] TO PHONE […" at bounding box center [372, 134] width 289 height 173
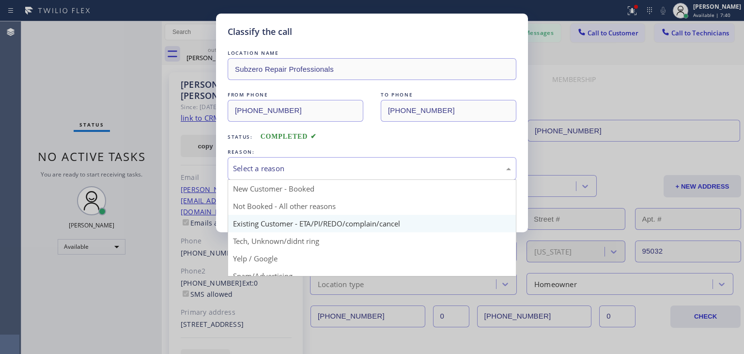
drag, startPoint x: 332, startPoint y: 178, endPoint x: 333, endPoint y: 231, distance: 52.3
click at [333, 180] on div "Select a reason New Customer - Booked Not Booked - All other reasons Existing C…" at bounding box center [372, 168] width 289 height 23
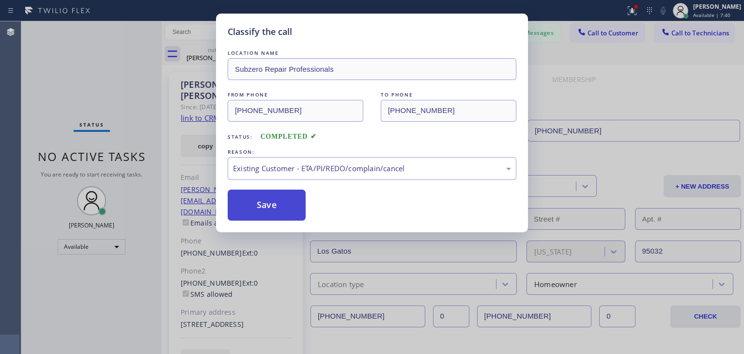
drag, startPoint x: 333, startPoint y: 231, endPoint x: 264, endPoint y: 203, distance: 74.6
click at [264, 203] on button "Save" at bounding box center [267, 204] width 78 height 31
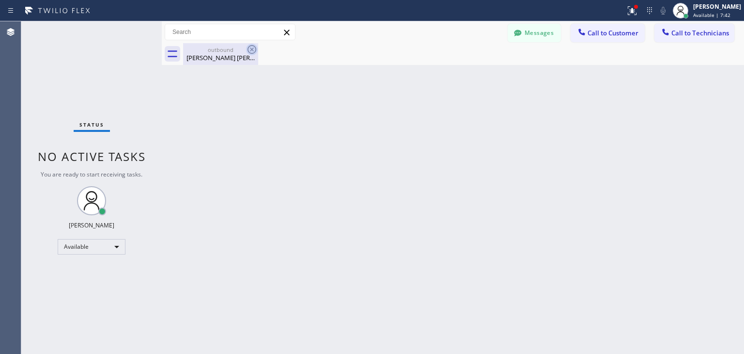
click at [253, 53] on icon at bounding box center [252, 49] width 9 height 9
click at [512, 41] on button "Messages" at bounding box center [534, 33] width 53 height 18
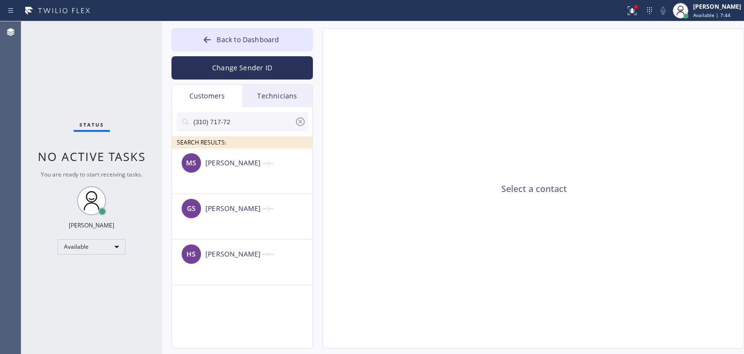
click at [278, 116] on input "(310) 717-72" at bounding box center [243, 121] width 102 height 19
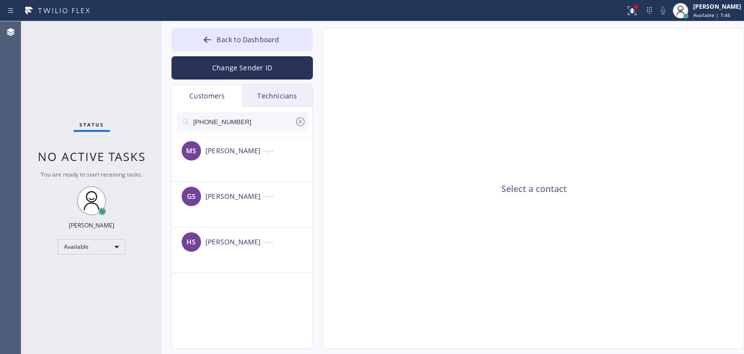
click at [278, 116] on input "[PHONE_NUMBER]" at bounding box center [243, 121] width 102 height 19
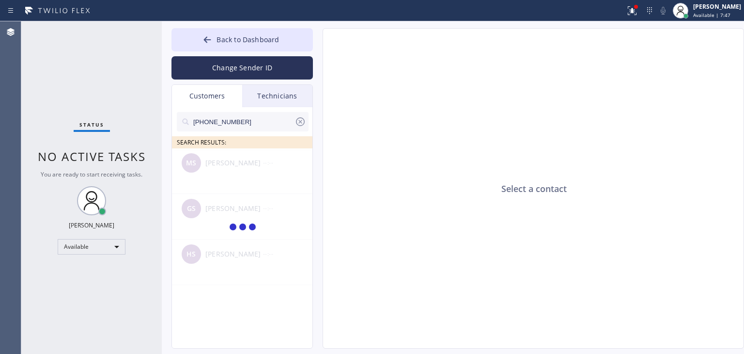
click at [278, 116] on input "[PHONE_NUMBER]" at bounding box center [243, 121] width 102 height 19
click at [278, 116] on input "(408) 373-743_" at bounding box center [243, 121] width 102 height 19
type input "(408) 373-743"
click at [240, 173] on div at bounding box center [243, 181] width 142 height 67
click at [240, 173] on div "[PERSON_NAME] [PERSON_NAME] --:--" at bounding box center [243, 162] width 142 height 29
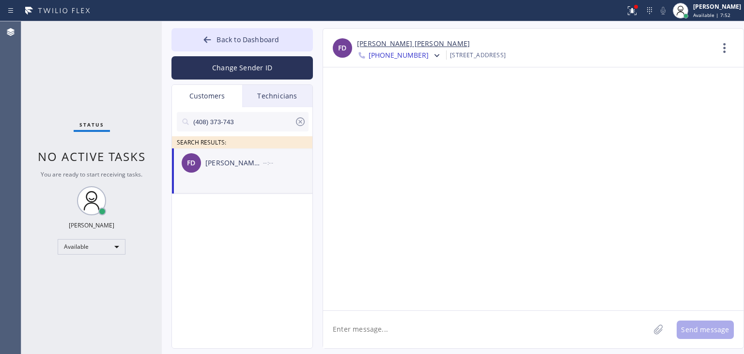
click at [386, 322] on textarea at bounding box center [486, 329] width 327 height 37
paste textarea "Subzero Repair Professionals"
click at [518, 347] on textarea "Hello, It's again Subzero Repair Professionals" at bounding box center [495, 329] width 344 height 37
click at [520, 339] on textarea "Hello, It's again Subzero Repair Professionals" at bounding box center [495, 329] width 344 height 37
click at [520, 337] on textarea "Hello, It's again Subzero Repair Professionals" at bounding box center [495, 329] width 344 height 37
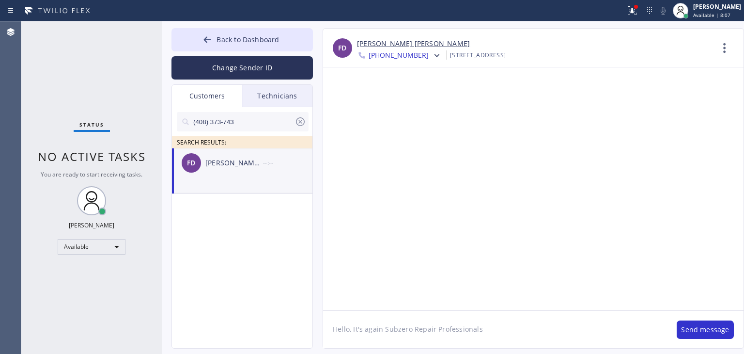
click at [529, 326] on textarea "Hello, It's again Subzero Repair Professionals" at bounding box center [495, 329] width 344 height 37
paste textarea "[STREET_ADDRESS]"
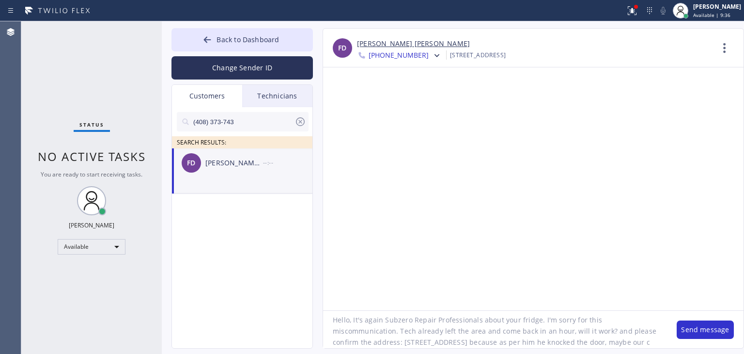
scroll to position [31, 0]
type textarea "Hello, It's again Subzero Repair Professionals about your fridge. I'm sorry for…"
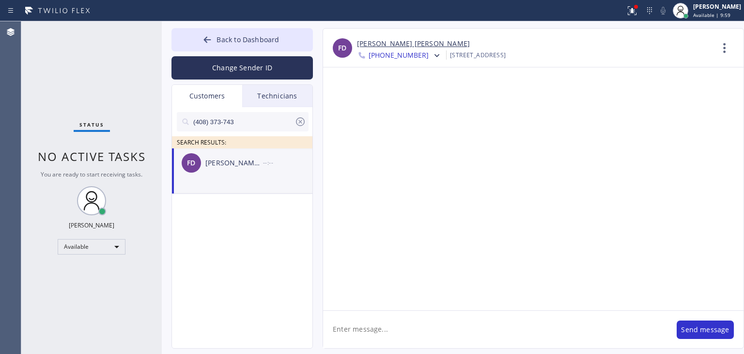
scroll to position [0, 0]
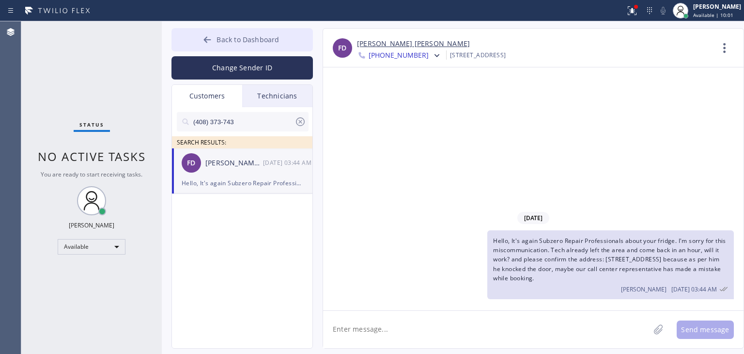
click at [279, 43] on button "Back to Dashboard" at bounding box center [243, 39] width 142 height 23
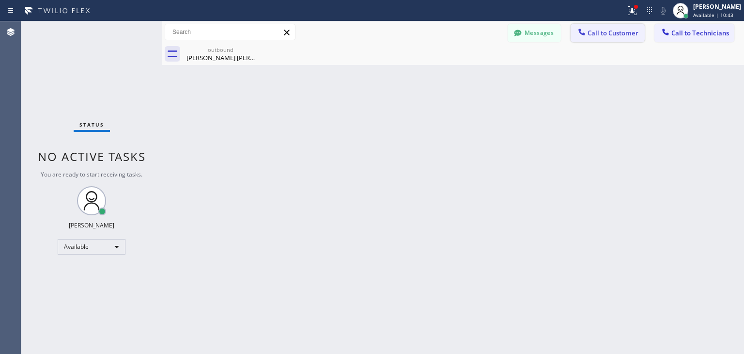
click at [595, 36] on span "Call to Customer" at bounding box center [613, 33] width 51 height 9
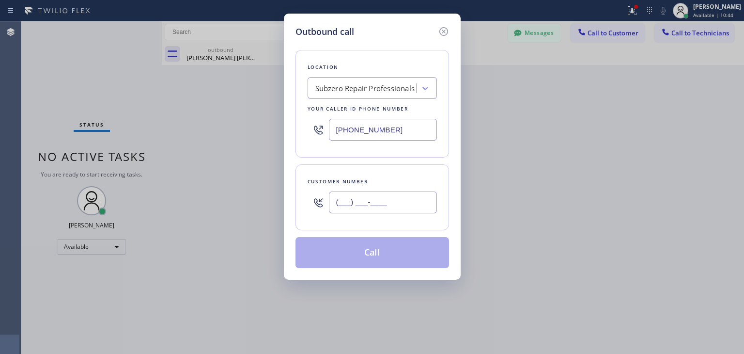
click at [363, 202] on input "(___) ___-____" at bounding box center [383, 202] width 108 height 22
paste input "408) 373-7437"
type input "[PHONE_NUMBER]"
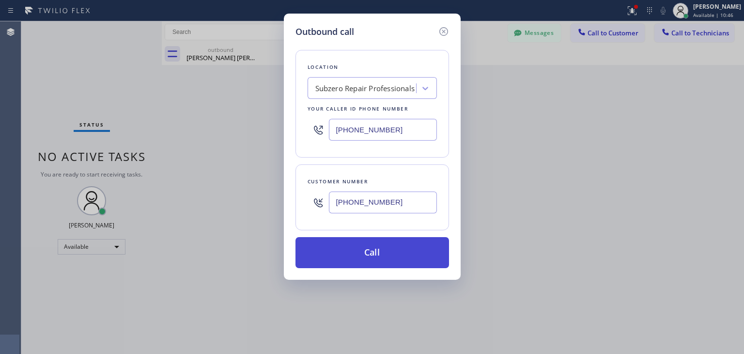
click at [391, 253] on button "Call" at bounding box center [373, 252] width 154 height 31
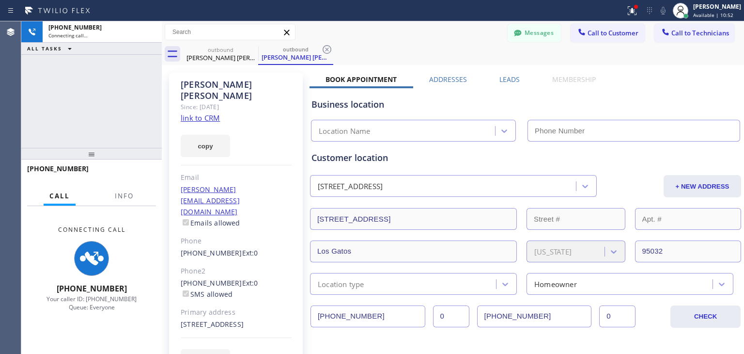
type input "[PHONE_NUMBER]"
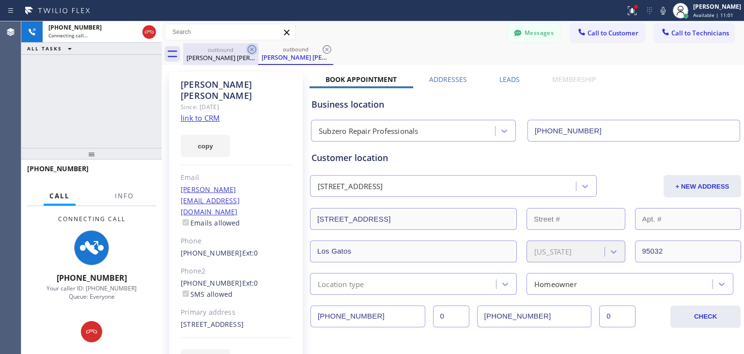
click at [256, 49] on icon at bounding box center [252, 50] width 12 height 12
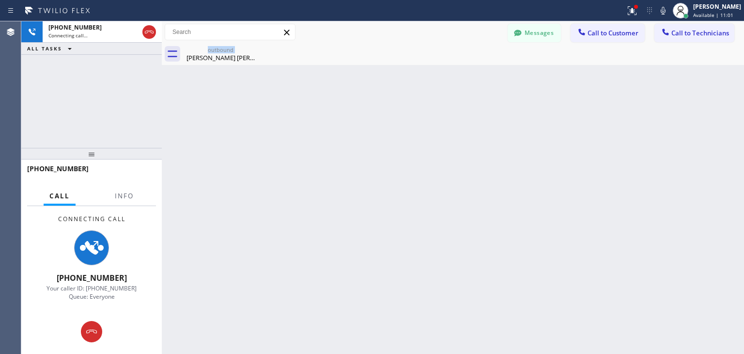
click at [256, 49] on div "outbound [PERSON_NAME] [PERSON_NAME]" at bounding box center [220, 54] width 75 height 22
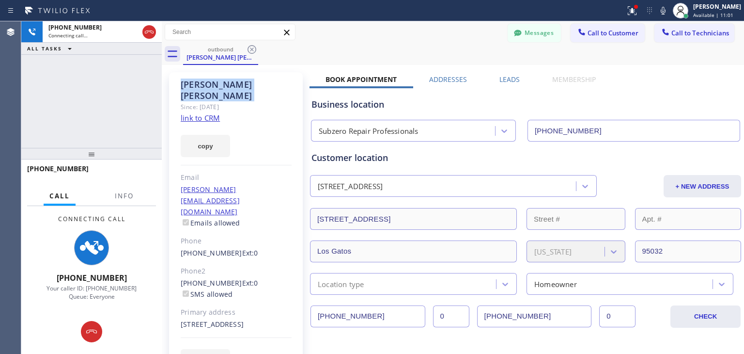
click at [256, 49] on icon at bounding box center [252, 50] width 12 height 12
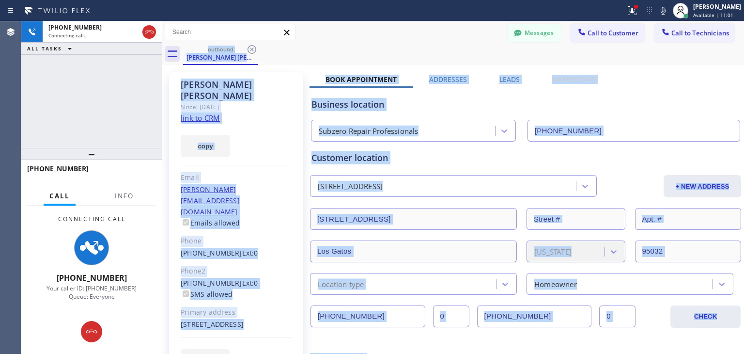
click at [256, 49] on div "outbound [PERSON_NAME] [PERSON_NAME]" at bounding box center [463, 54] width 561 height 22
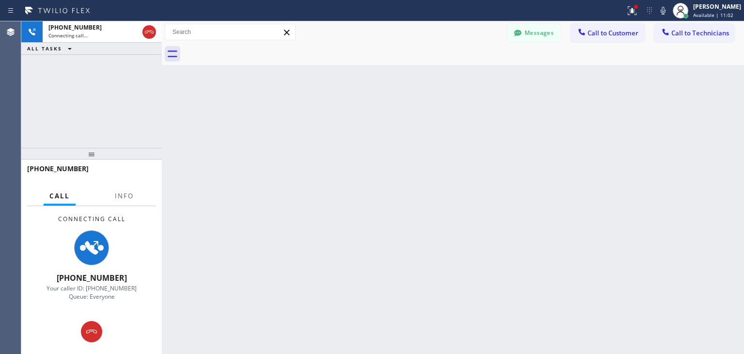
click at [256, 49] on div at bounding box center [463, 54] width 561 height 22
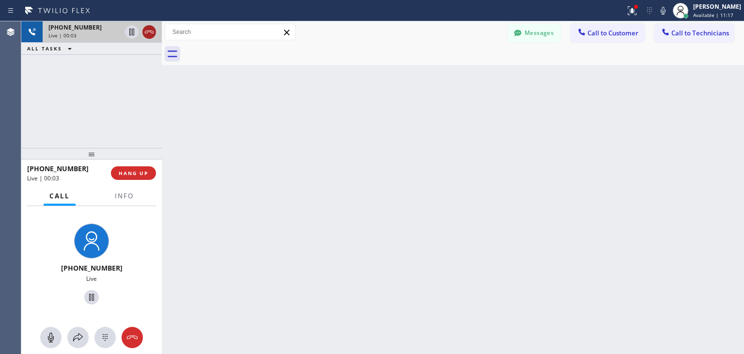
click at [145, 31] on icon at bounding box center [149, 32] width 9 height 3
drag, startPoint x: 145, startPoint y: 31, endPoint x: 129, endPoint y: 191, distance: 160.7
click at [129, 191] on div "[PHONE_NUMBER] Live | 00:04 ALL TASKS ALL TASKS ACTIVE TASKS TASKS IN WRAP UP […" at bounding box center [91, 187] width 141 height 332
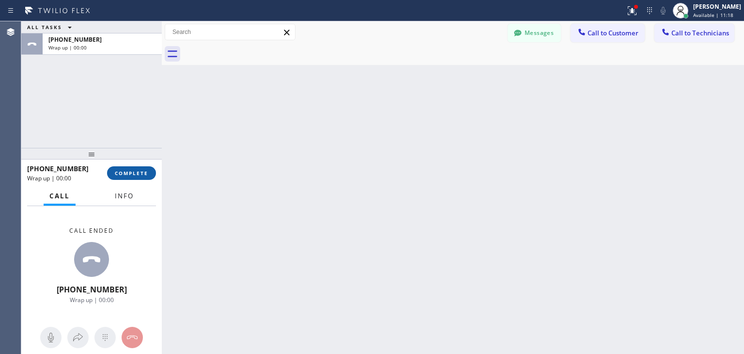
drag, startPoint x: 129, startPoint y: 191, endPoint x: 145, endPoint y: 174, distance: 23.0
click at [145, 174] on div "[PHONE_NUMBER] Wrap up | 00:00 COMPLETE Call Info Call ended [PHONE_NUMBER] Wra…" at bounding box center [91, 256] width 141 height 194
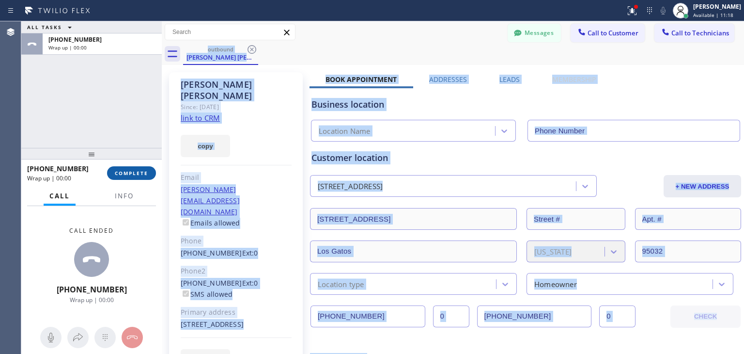
click at [145, 174] on span "COMPLETE" at bounding box center [131, 173] width 33 height 7
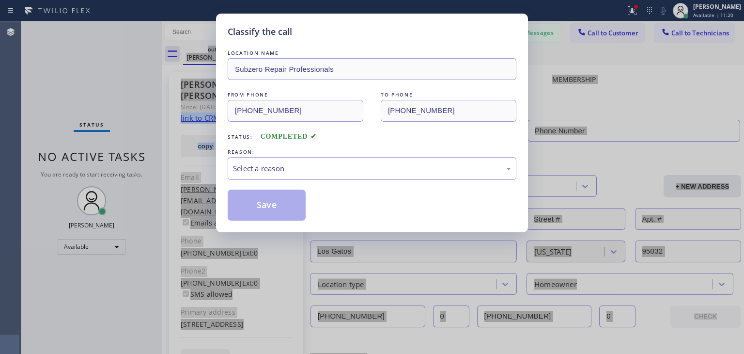
type input "[PHONE_NUMBER]"
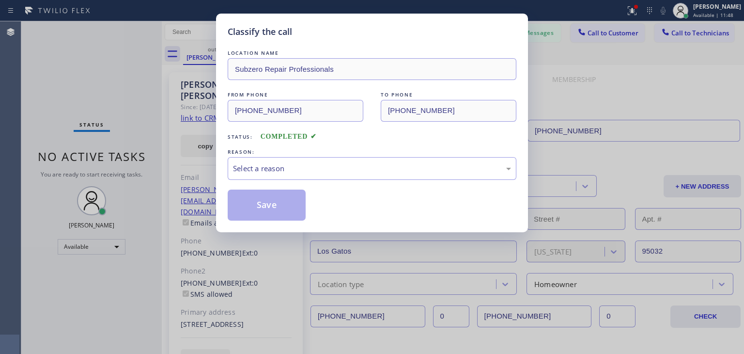
click at [442, 187] on div "LOCATION NAME Subzero Repair Professionals FROM PHONE [PHONE_NUMBER] TO PHONE […" at bounding box center [372, 134] width 289 height 173
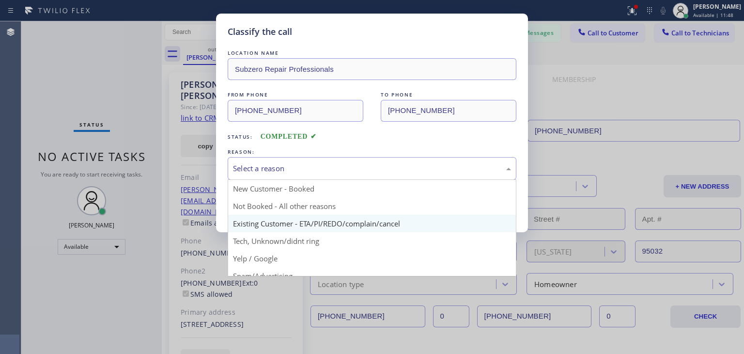
drag, startPoint x: 450, startPoint y: 175, endPoint x: 425, endPoint y: 219, distance: 50.4
click at [425, 180] on div "Select a reason New Customer - Booked Not Booked - All other reasons Existing C…" at bounding box center [372, 168] width 289 height 23
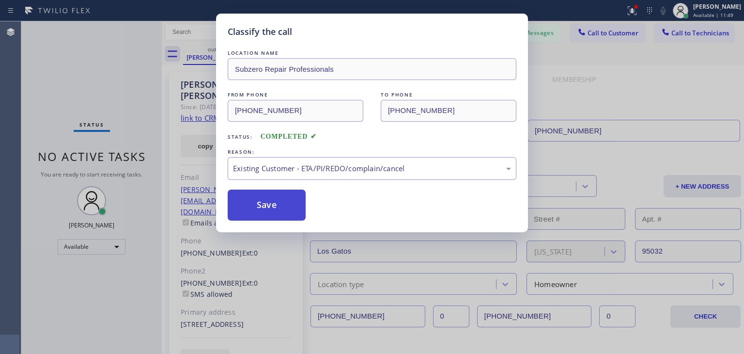
drag, startPoint x: 425, startPoint y: 219, endPoint x: 256, endPoint y: 202, distance: 169.5
click at [256, 202] on button "Save" at bounding box center [267, 204] width 78 height 31
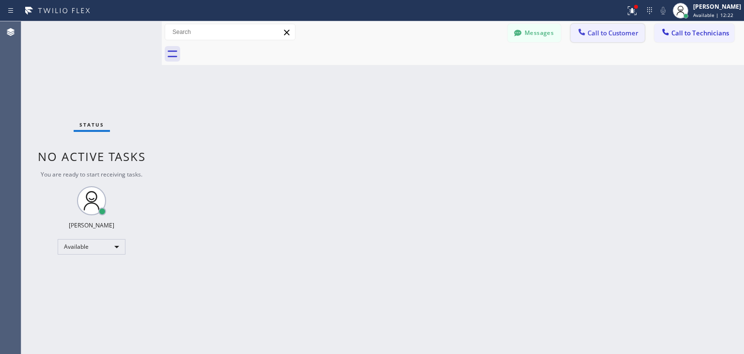
click at [626, 39] on button "Call to Customer" at bounding box center [608, 33] width 74 height 18
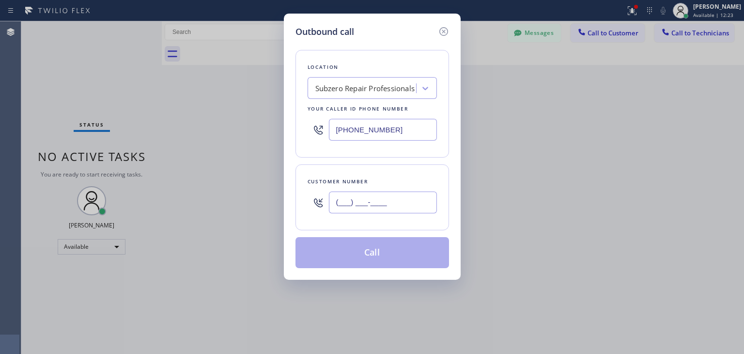
click at [372, 196] on input "(___) ___-____" at bounding box center [383, 202] width 108 height 22
paste input "408) 386-1660"
type input "[PHONE_NUMBER]"
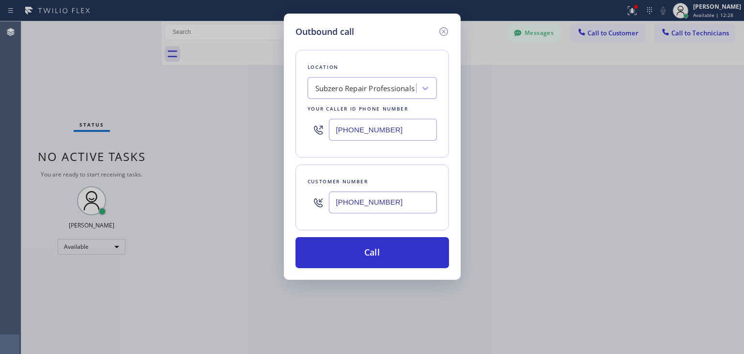
paste input "Viking Repair Service"
type input "Viking Repair Service"
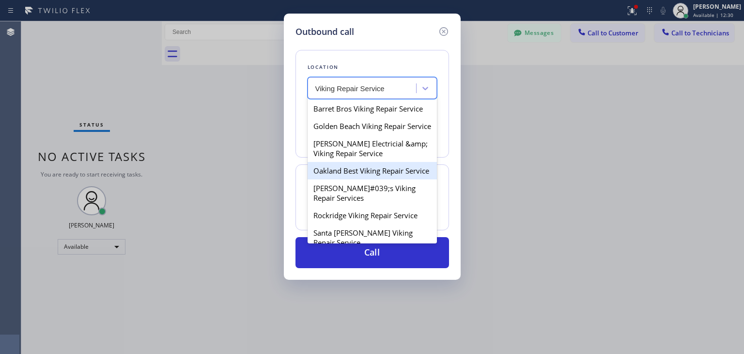
drag, startPoint x: 405, startPoint y: 103, endPoint x: 386, endPoint y: 190, distance: 88.8
click at [386, 190] on div "Barret Bros Viking Repair Service Golden Beach Viking Repair Service [PERSON_NA…" at bounding box center [372, 170] width 129 height 145
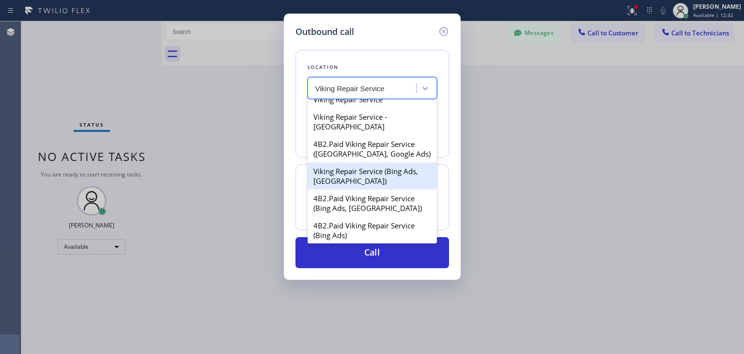
scroll to position [248, 0]
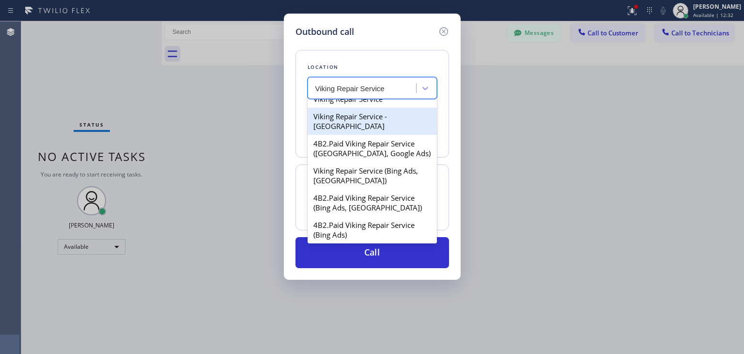
drag, startPoint x: 392, startPoint y: 139, endPoint x: 398, endPoint y: 115, distance: 25.0
click at [398, 115] on div "Barret Bros Viking Repair Service Golden Beach Viking Repair Service [PERSON_NA…" at bounding box center [372, 170] width 129 height 145
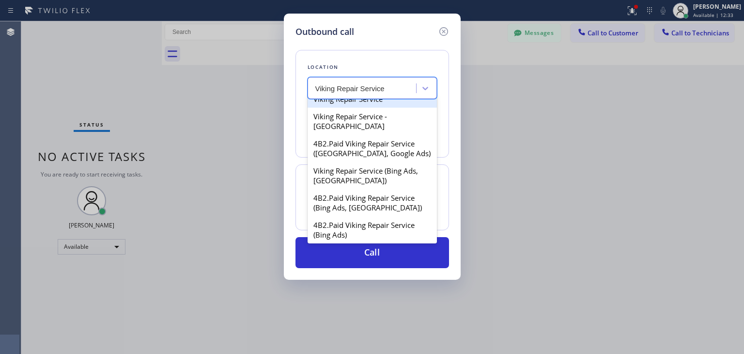
click at [398, 108] on div "Viking Repair Service" at bounding box center [372, 98] width 129 height 17
type input "[PHONE_NUMBER]"
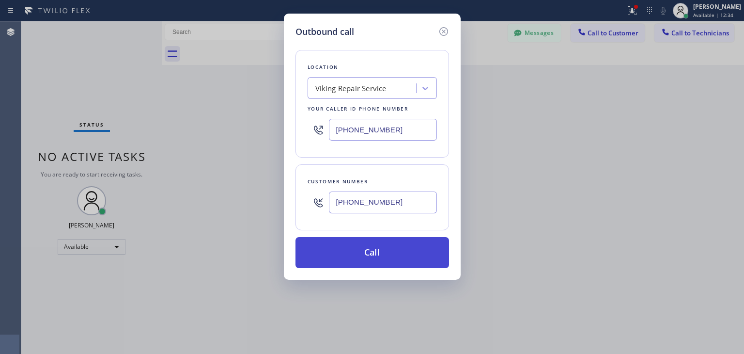
click at [391, 264] on button "Call" at bounding box center [373, 252] width 154 height 31
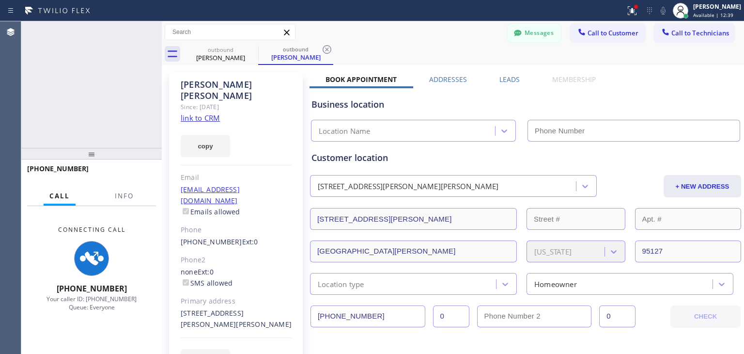
type input "[PHONE_NUMBER]"
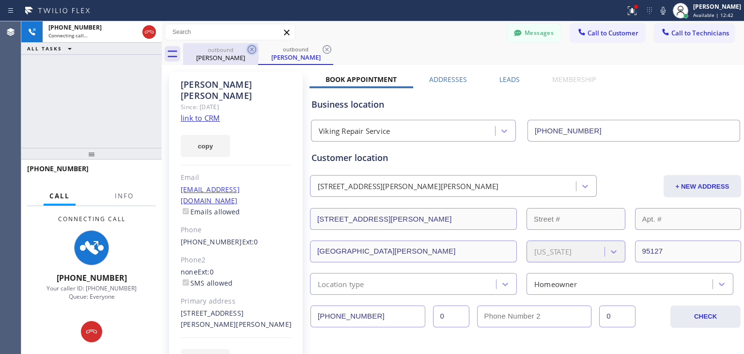
drag, startPoint x: 245, startPoint y: 51, endPoint x: 254, endPoint y: 51, distance: 8.7
click at [254, 51] on div "outbound [PERSON_NAME]" at bounding box center [220, 54] width 75 height 22
click at [254, 51] on icon at bounding box center [252, 50] width 12 height 12
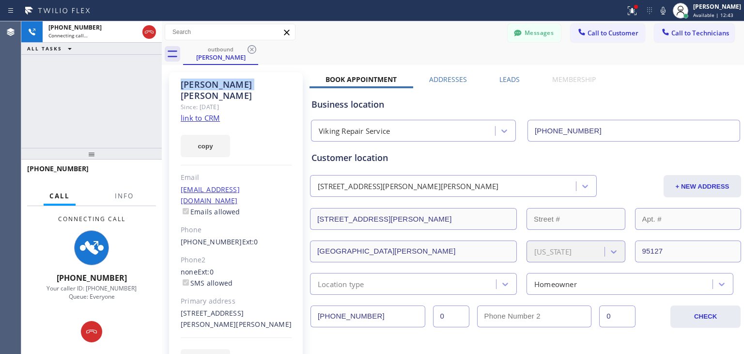
click at [254, 51] on icon at bounding box center [252, 50] width 12 height 12
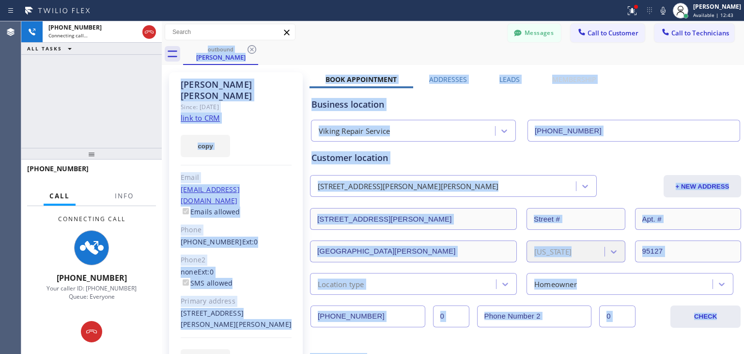
click at [254, 51] on div "outbound [PERSON_NAME]" at bounding box center [463, 54] width 561 height 22
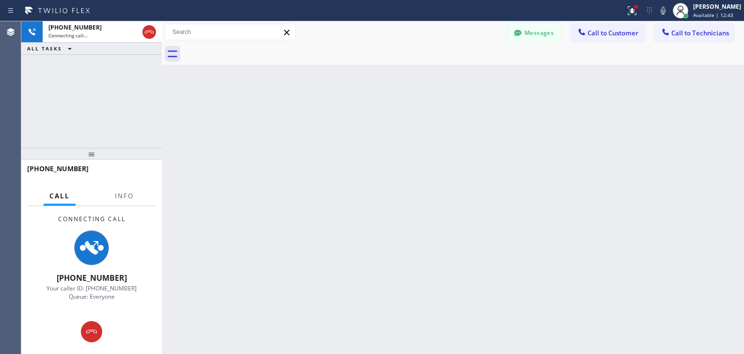
click at [254, 51] on div at bounding box center [463, 54] width 561 height 22
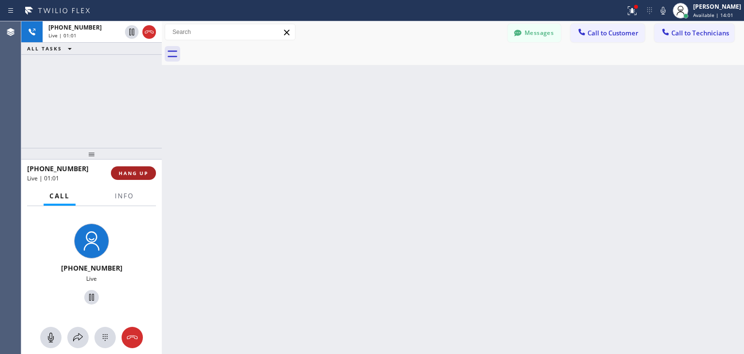
click at [136, 173] on span "HANG UP" at bounding box center [134, 173] width 30 height 7
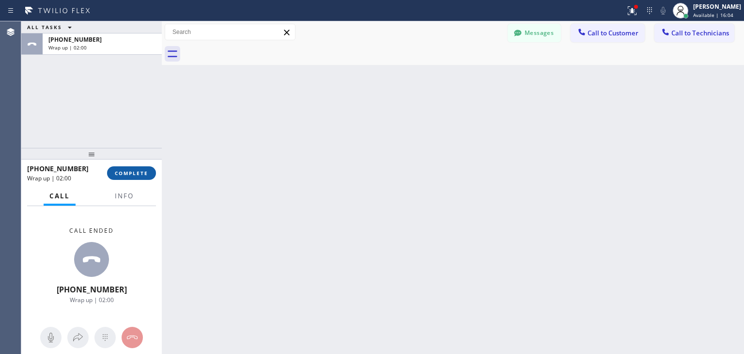
click at [139, 178] on button "COMPLETE" at bounding box center [131, 173] width 49 height 14
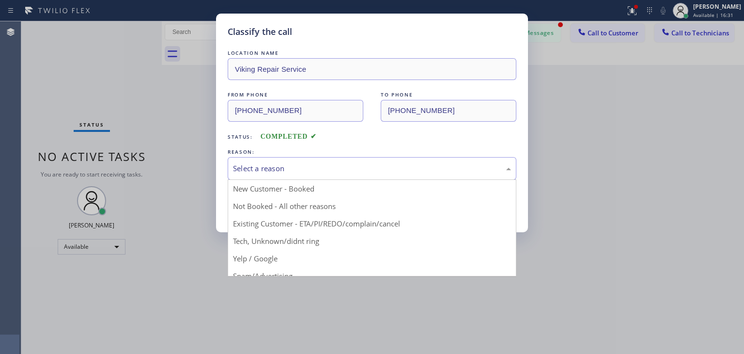
click at [382, 178] on div "Select a reason New Customer - Booked Not Booked - All other reasons Existing C…" at bounding box center [372, 168] width 289 height 23
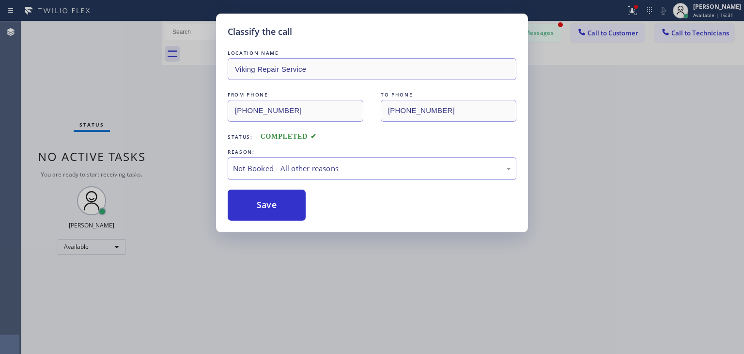
drag, startPoint x: 381, startPoint y: 213, endPoint x: 397, endPoint y: 171, distance: 44.6
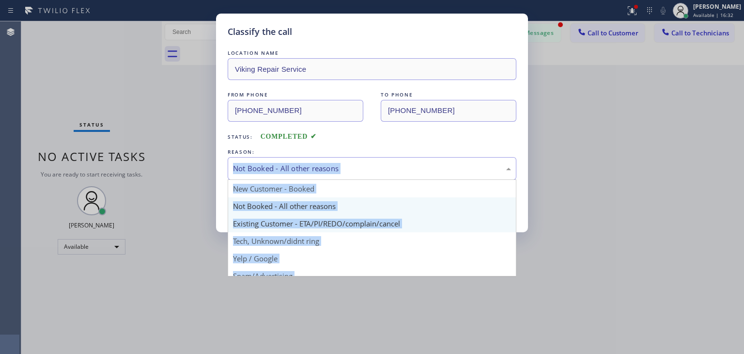
drag, startPoint x: 397, startPoint y: 171, endPoint x: 391, endPoint y: 230, distance: 59.5
click at [391, 180] on div "Not Booked - All other reasons New Customer - Booked Not Booked - All other rea…" at bounding box center [372, 168] width 289 height 23
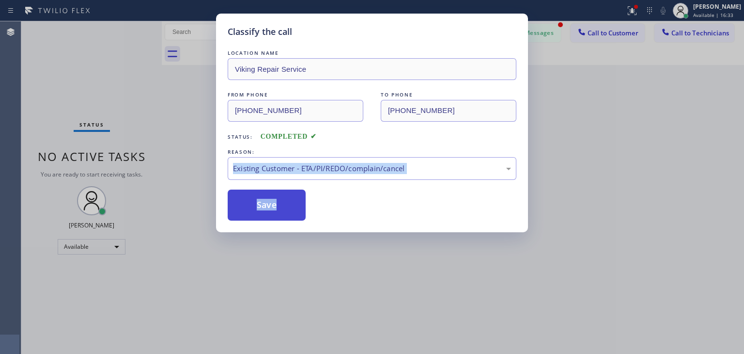
click at [275, 208] on button "Save" at bounding box center [267, 204] width 78 height 31
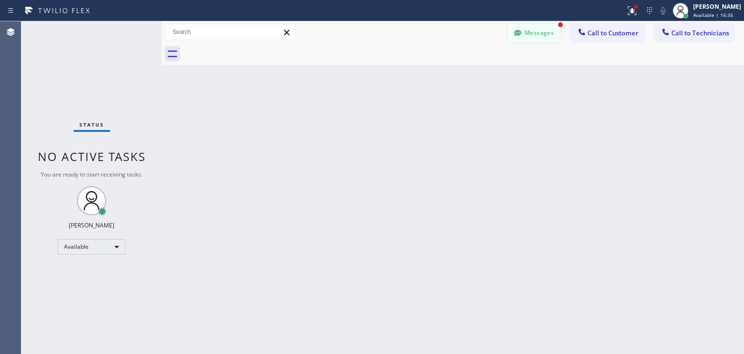
click at [555, 37] on button "Messages" at bounding box center [534, 33] width 53 height 18
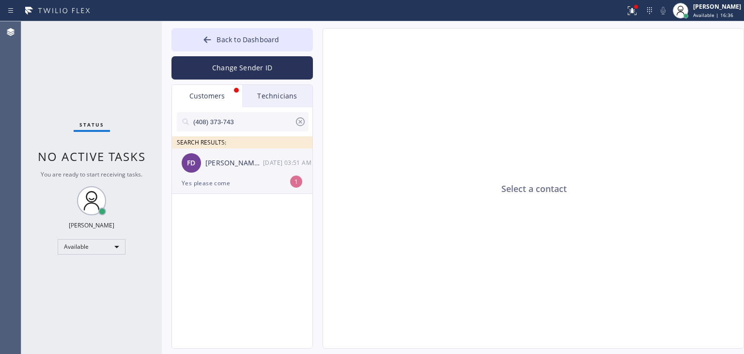
click at [247, 173] on div "[PERSON_NAME] [PERSON_NAME] [DATE] 03:51 AM" at bounding box center [243, 162] width 142 height 29
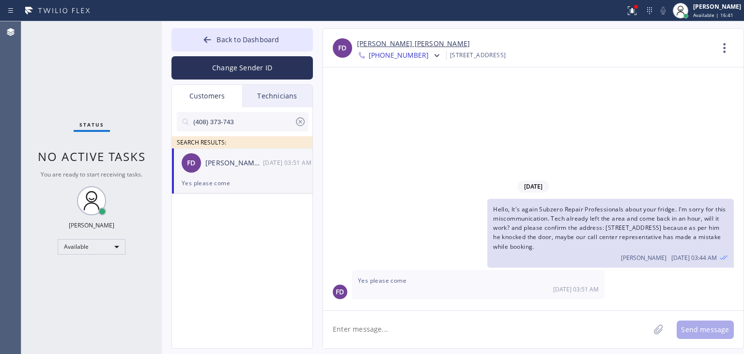
click at [624, 337] on textarea at bounding box center [486, 329] width 327 height 37
type textarea "Is the addres I mentioned above correct?"
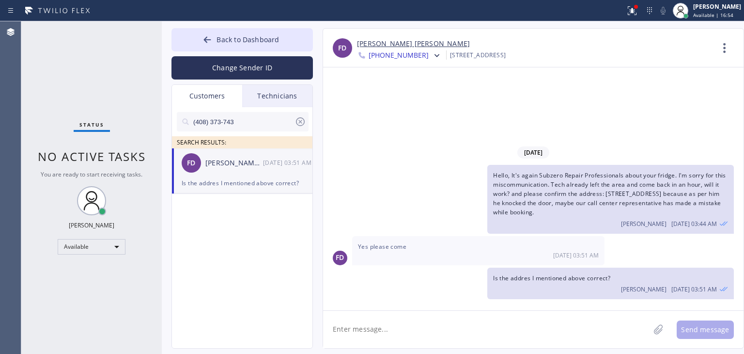
click at [559, 288] on div "[PERSON_NAME] [DATE] 03:51 AM" at bounding box center [610, 288] width 235 height 11
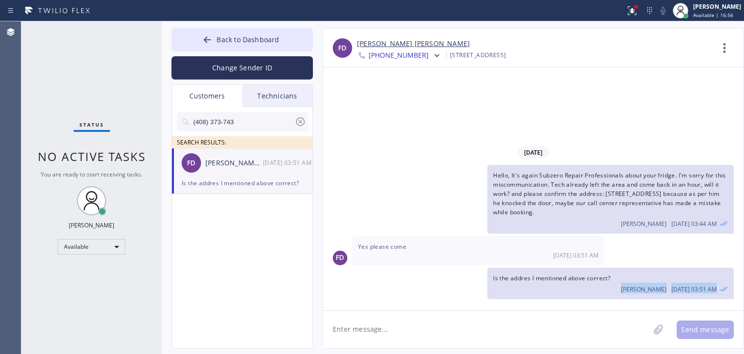
click at [558, 306] on div "[DATE] Hello, It's again Subzero Repair Professionals about your fridge. I'm so…" at bounding box center [533, 188] width 421 height 243
click at [558, 315] on textarea at bounding box center [486, 329] width 327 height 37
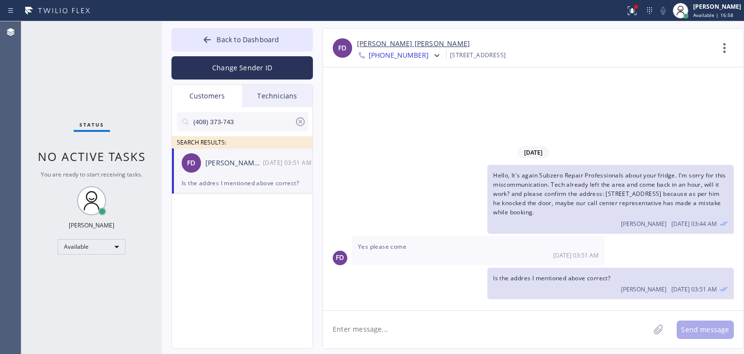
click at [558, 315] on textarea at bounding box center [486, 329] width 327 height 37
click at [584, 273] on div "Is the addres I mentioned above correct? [PERSON_NAME] [DATE] 03:51 AM" at bounding box center [611, 283] width 247 height 31
copy span "Is the addres I mentioned above correct?"
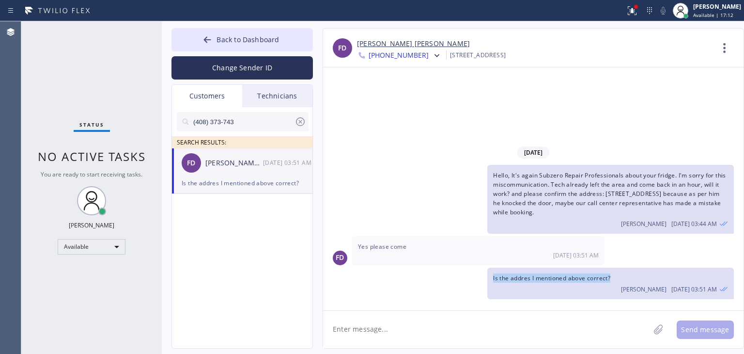
click at [517, 305] on div "[DATE] Hello, It's again Subzero Repair Professionals about your fridge. I'm so…" at bounding box center [533, 188] width 421 height 243
click at [518, 321] on textarea at bounding box center [486, 329] width 327 height 37
click at [596, 307] on div "[DATE] Hello, It's again Subzero Repair Professionals about your fridge. I'm so…" at bounding box center [533, 188] width 421 height 243
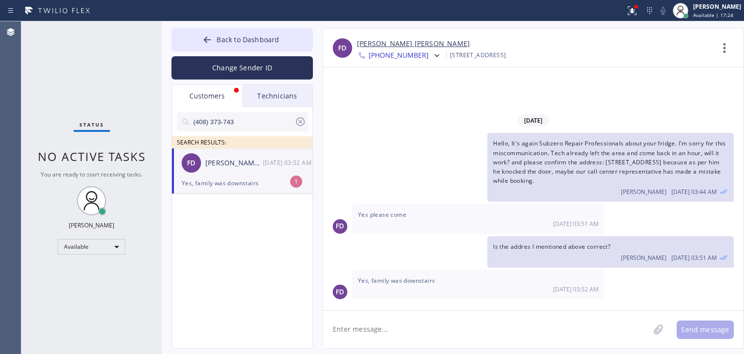
click at [463, 322] on textarea at bounding box center [486, 329] width 327 height 37
click at [273, 175] on div "[PERSON_NAME] [PERSON_NAME] [DATE] 03:52 AM" at bounding box center [243, 162] width 142 height 29
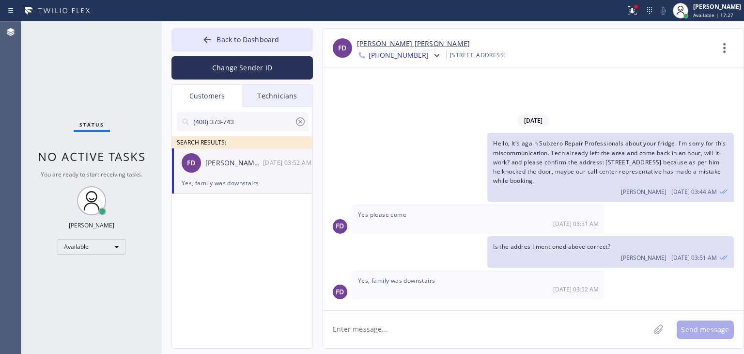
click at [410, 280] on span "Yes, family was downstairs" at bounding box center [396, 280] width 77 height 8
copy span "Yes, family was downstairs"
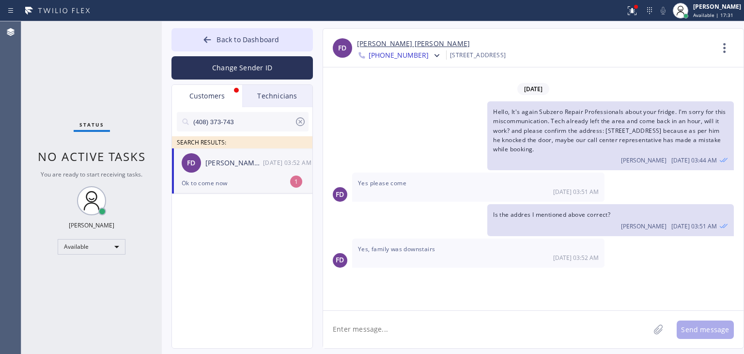
click at [387, 285] on div "[DATE] 03:52 AM" at bounding box center [478, 289] width 241 height 8
click at [257, 175] on div "[PERSON_NAME] [PERSON_NAME] [DATE] 03:52 AM" at bounding box center [243, 162] width 142 height 29
click at [408, 249] on span "Yes, family was downstairs" at bounding box center [396, 249] width 77 height 8
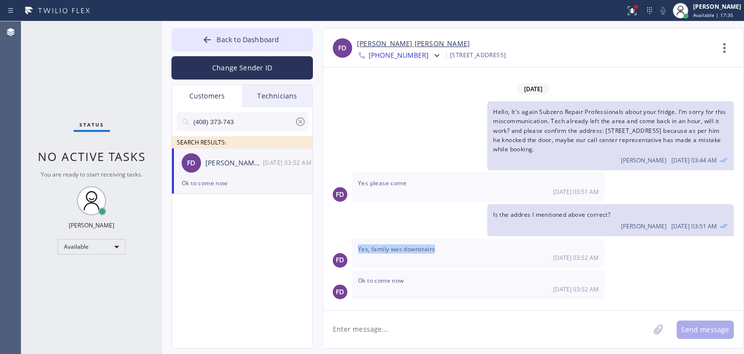
copy span "Yes, family was downstairs"
click at [509, 338] on textarea at bounding box center [486, 329] width 327 height 37
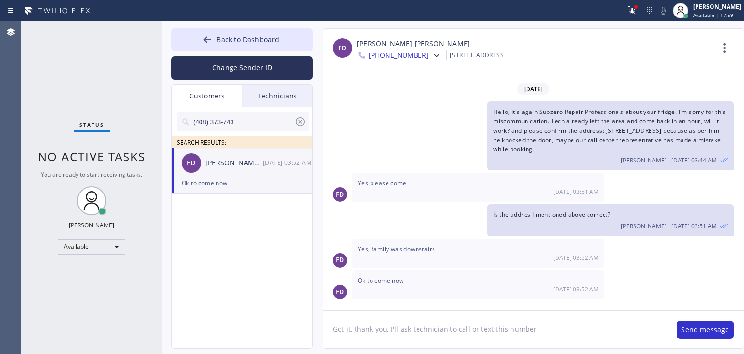
type textarea "Got it, thank you, I'll ask technician to call or text this number."
click at [504, 332] on textarea "Got it, thank you, I'll ask technician to call or text this number." at bounding box center [495, 329] width 344 height 37
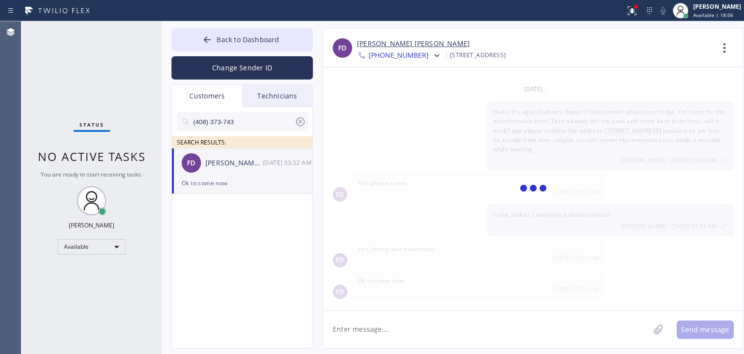
scroll to position [19, 0]
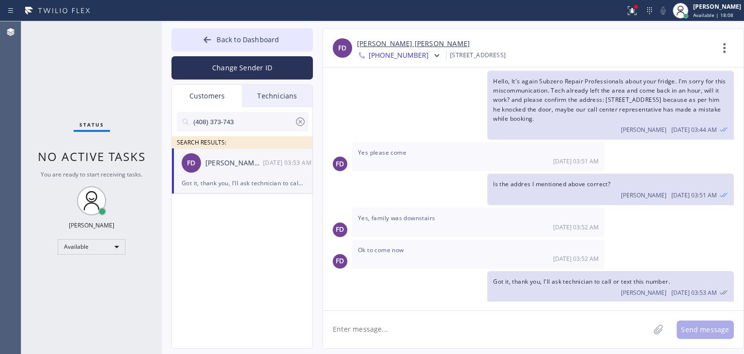
click at [511, 280] on span "Got it, thank you, I'll ask technician to call or text this number." at bounding box center [581, 281] width 177 height 8
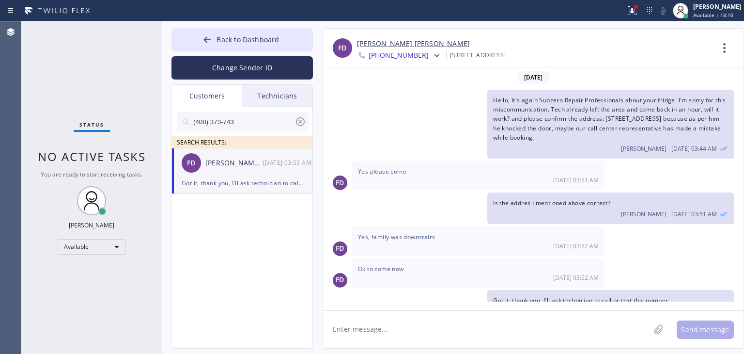
click at [552, 268] on div "Ok to come now [DATE] 03:52 AM" at bounding box center [478, 272] width 252 height 29
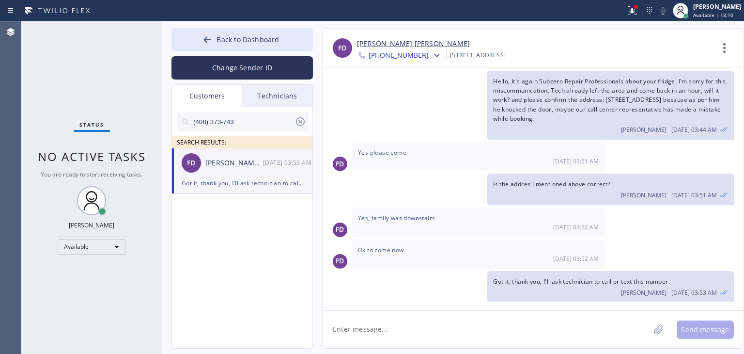
scroll to position [19, 0]
click at [432, 56] on icon at bounding box center [437, 56] width 10 height 10
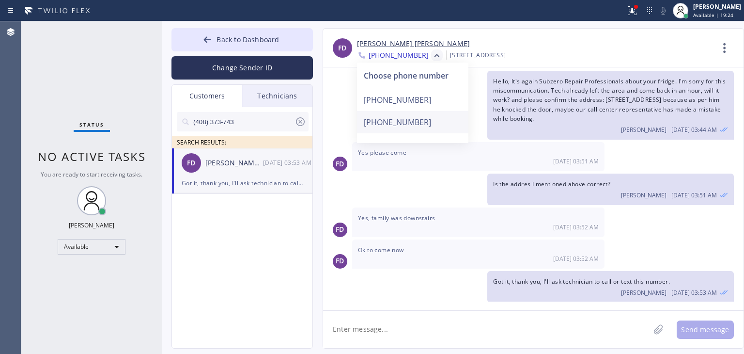
click at [425, 128] on div "[PHONE_NUMBER]" at bounding box center [412, 122] width 111 height 22
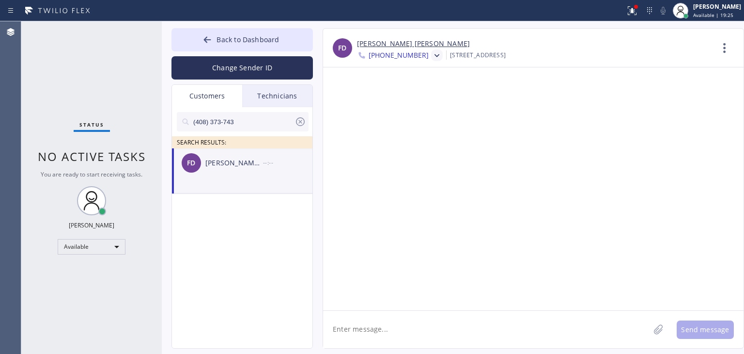
scroll to position [0, 0]
click at [432, 51] on icon at bounding box center [437, 56] width 10 height 10
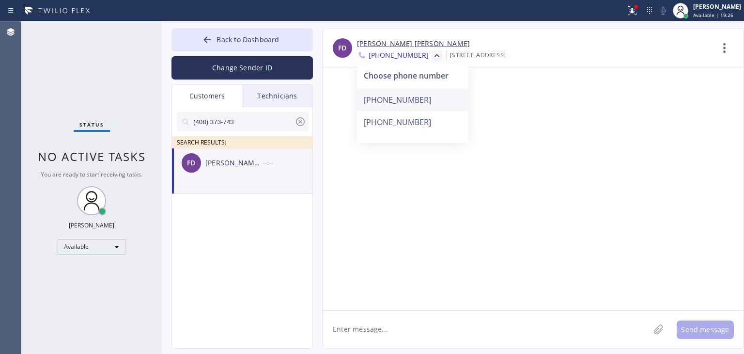
click at [417, 90] on div "[PHONE_NUMBER]" at bounding box center [412, 100] width 111 height 22
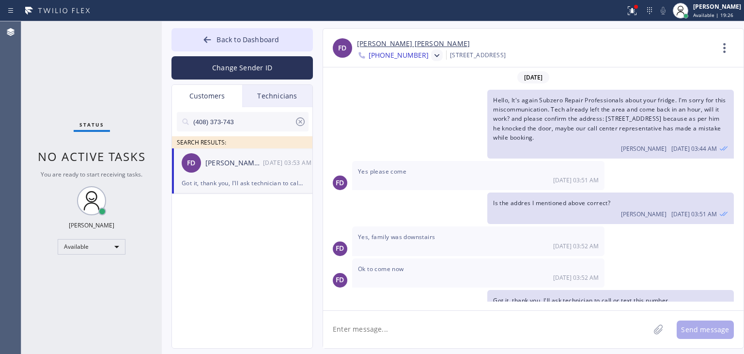
scroll to position [19, 0]
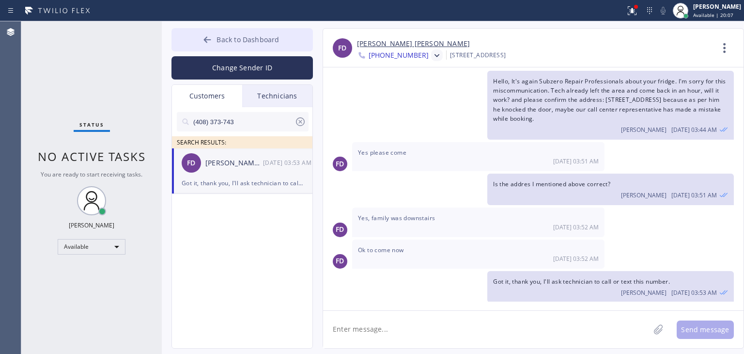
click at [285, 49] on button "Back to Dashboard" at bounding box center [243, 39] width 142 height 23
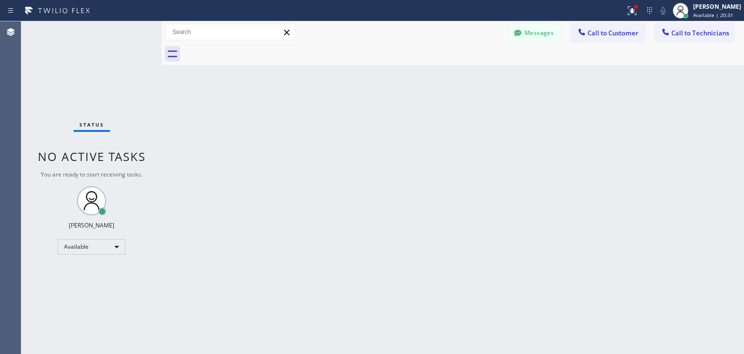
click at [594, 45] on div at bounding box center [463, 54] width 561 height 22
click at [600, 34] on span "Call to Customer" at bounding box center [613, 33] width 51 height 9
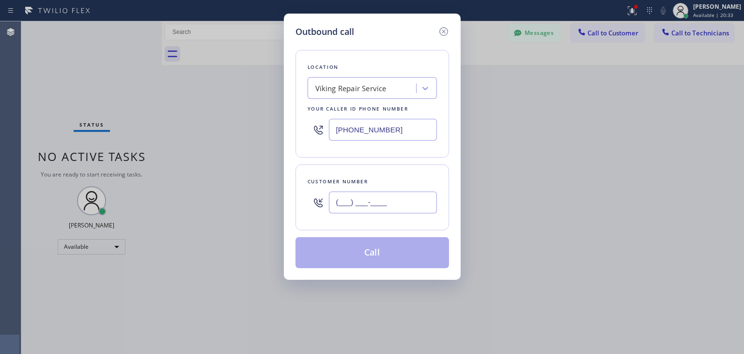
paste input "408) 832-2709"
click at [366, 195] on input "[PHONE_NUMBER]" at bounding box center [383, 202] width 108 height 22
type input "[PHONE_NUMBER]"
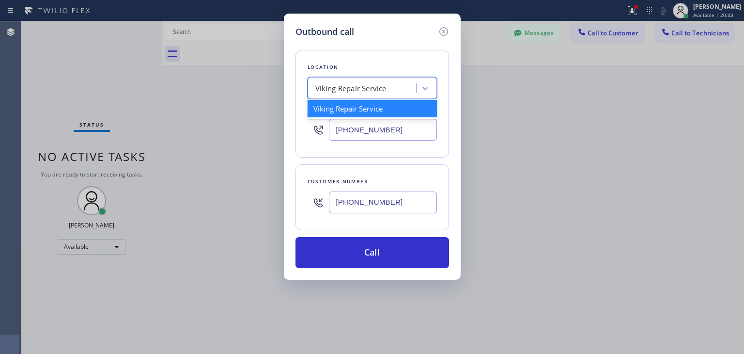
click at [349, 80] on div "Viking Repair Service" at bounding box center [364, 88] width 106 height 17
paste input "Preventative Maintenance AR"
type input "Preventative Maintenance AR"
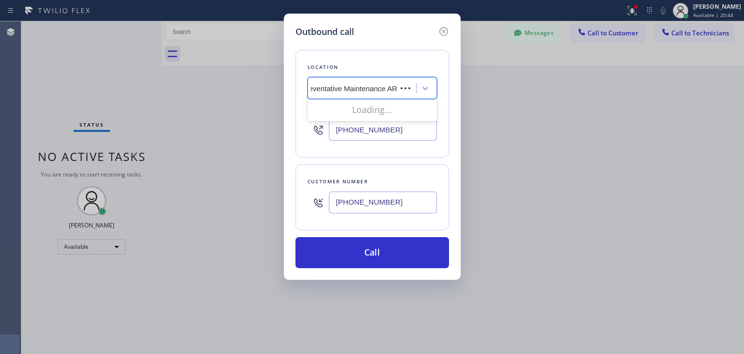
scroll to position [0, 0]
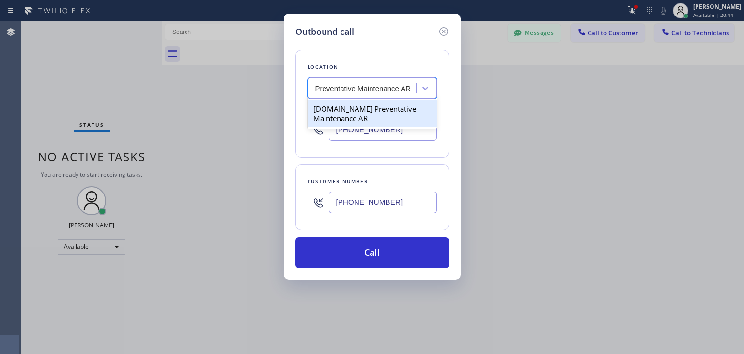
click at [403, 109] on div "[DOMAIN_NAME] Preventative Maintenance AR" at bounding box center [372, 113] width 129 height 27
type input "[PHONE_NUMBER]"
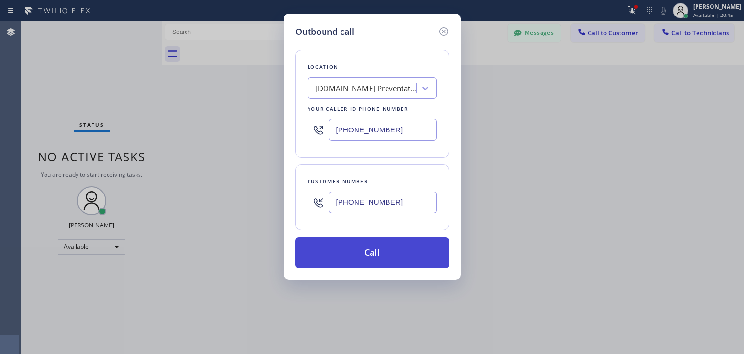
click at [391, 266] on button "Call" at bounding box center [373, 252] width 154 height 31
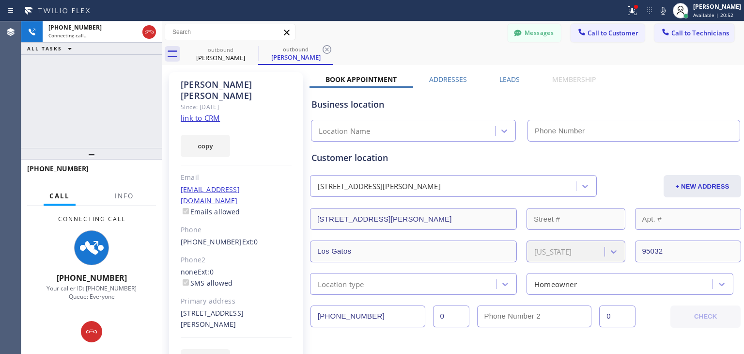
type input "[PHONE_NUMBER]"
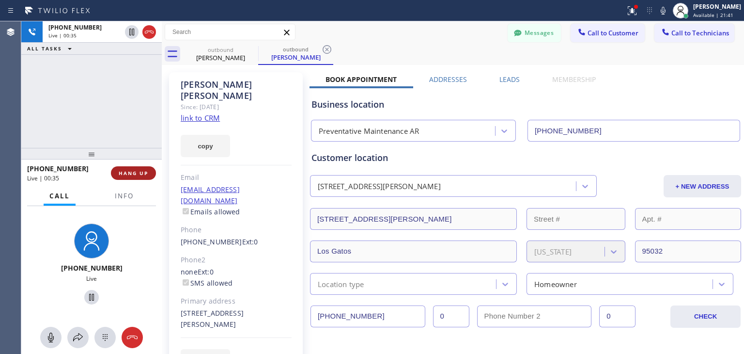
click at [134, 172] on span "HANG UP" at bounding box center [134, 173] width 30 height 7
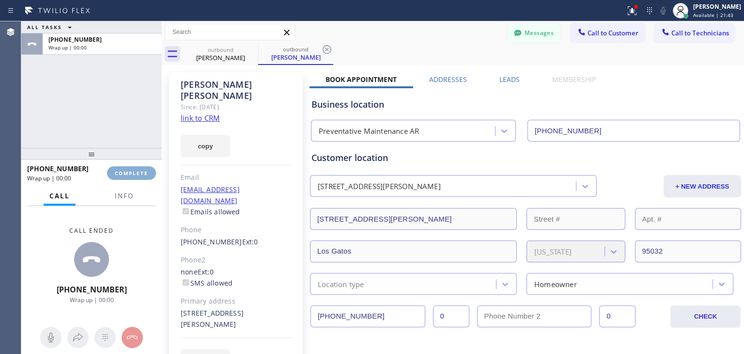
click at [134, 172] on span "COMPLETE" at bounding box center [131, 173] width 33 height 7
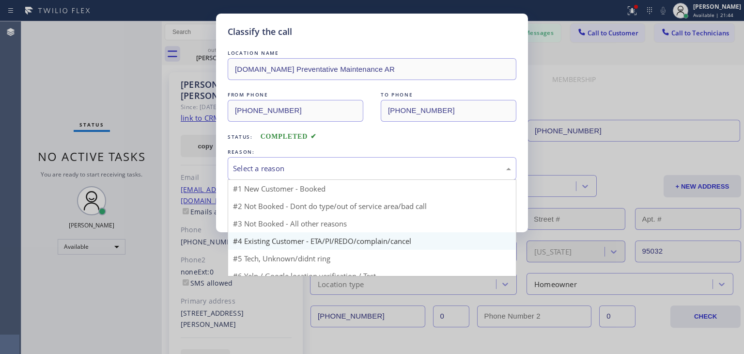
drag, startPoint x: 289, startPoint y: 162, endPoint x: 328, endPoint y: 232, distance: 80.3
click at [328, 180] on div "Select a reason #1 New Customer - Booked #2 Not Booked - Dont do type/out of se…" at bounding box center [372, 168] width 289 height 23
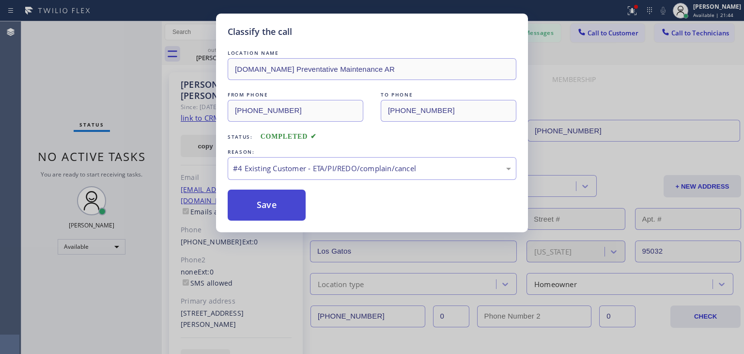
drag, startPoint x: 328, startPoint y: 232, endPoint x: 286, endPoint y: 205, distance: 49.6
click at [286, 205] on button "Save" at bounding box center [267, 204] width 78 height 31
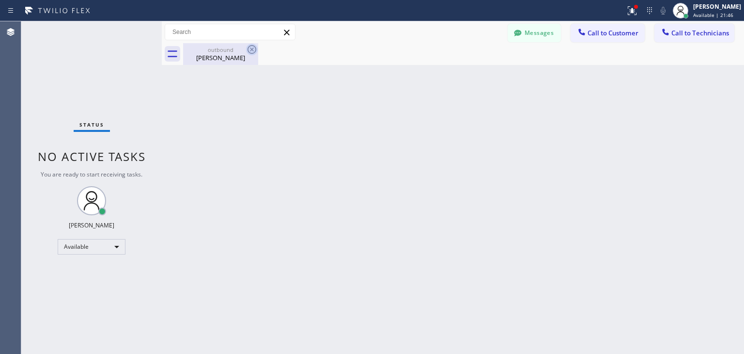
click at [247, 51] on icon at bounding box center [252, 50] width 12 height 12
click at [631, 29] on span "Call to Customer" at bounding box center [613, 33] width 51 height 9
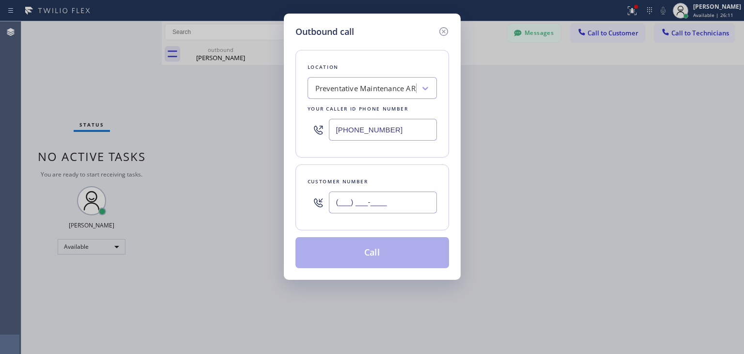
click at [395, 212] on input "(___) ___-____" at bounding box center [383, 202] width 108 height 22
paste input "202) 316-8336"
type input "[PHONE_NUMBER]"
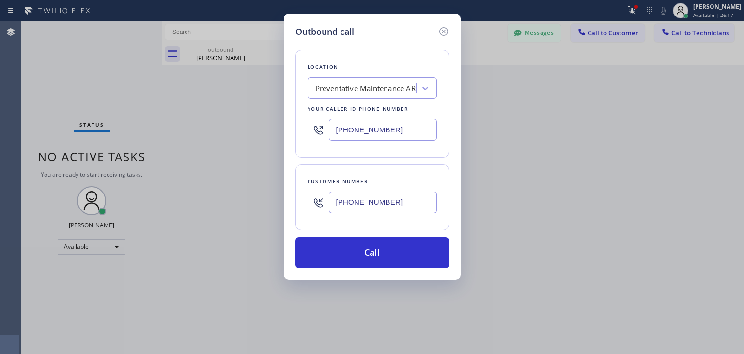
click at [394, 99] on div "Location Preventative Maintenance AR Your caller id phone number [PHONE_NUMBER]" at bounding box center [373, 104] width 154 height 108
paste input "KitchenAid Appliance Repair Pros"
type input "KitchenAid Appliance Repair Pros"
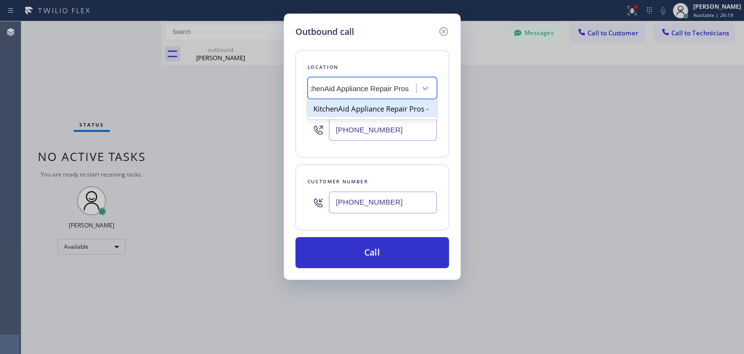
click at [411, 105] on div "KitchenAid Appliance Repair Pros -" at bounding box center [372, 108] width 129 height 17
type input "[PHONE_NUMBER]"
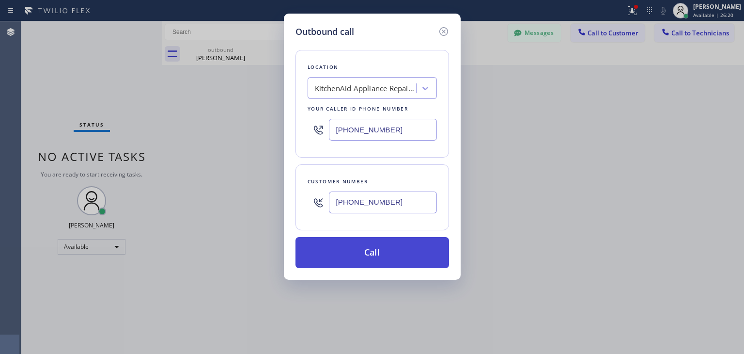
click at [386, 237] on button "Call" at bounding box center [373, 252] width 154 height 31
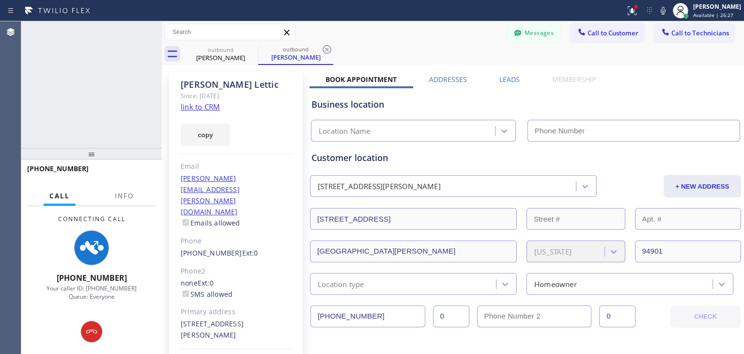
type input "[PHONE_NUMBER]"
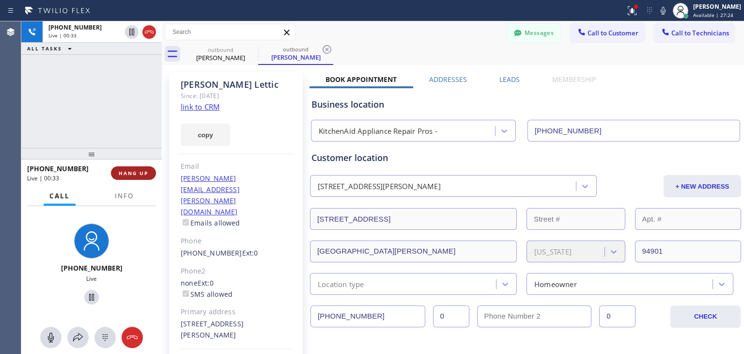
click at [142, 170] on span "HANG UP" at bounding box center [134, 173] width 30 height 7
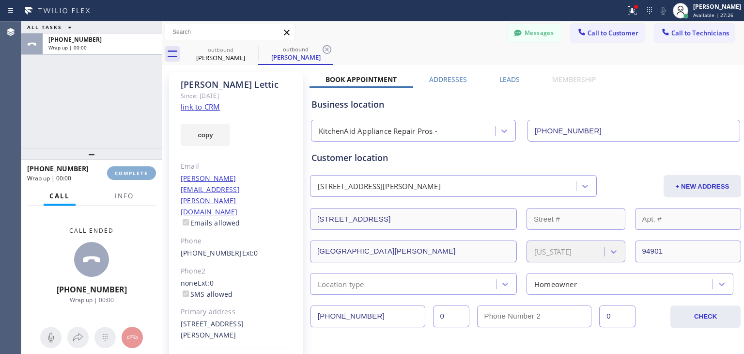
click at [142, 170] on span "COMPLETE" at bounding box center [131, 173] width 33 height 7
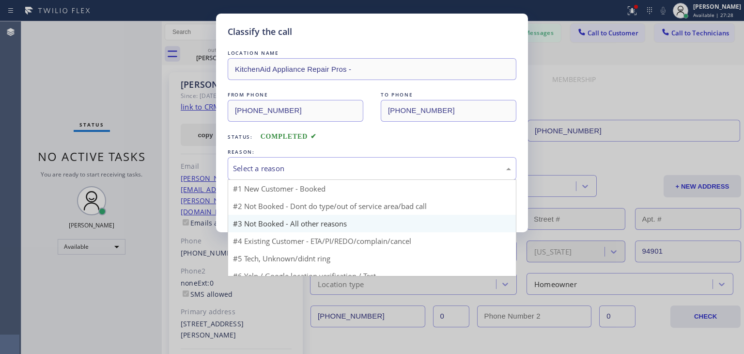
drag, startPoint x: 380, startPoint y: 170, endPoint x: 362, endPoint y: 228, distance: 60.7
click at [362, 180] on div "Select a reason #1 New Customer - Booked #2 Not Booked - Dont do type/out of se…" at bounding box center [372, 168] width 289 height 23
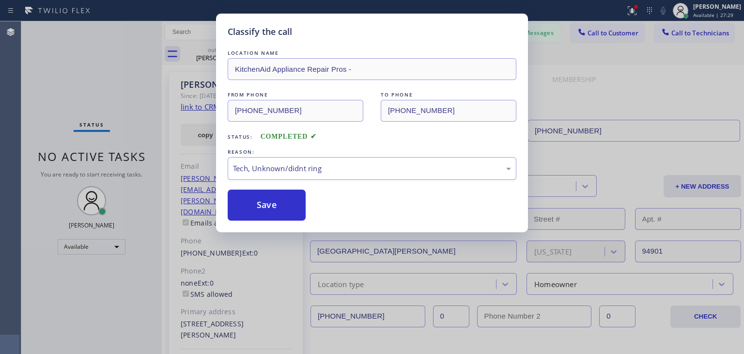
drag, startPoint x: 360, startPoint y: 243, endPoint x: 399, endPoint y: 173, distance: 80.1
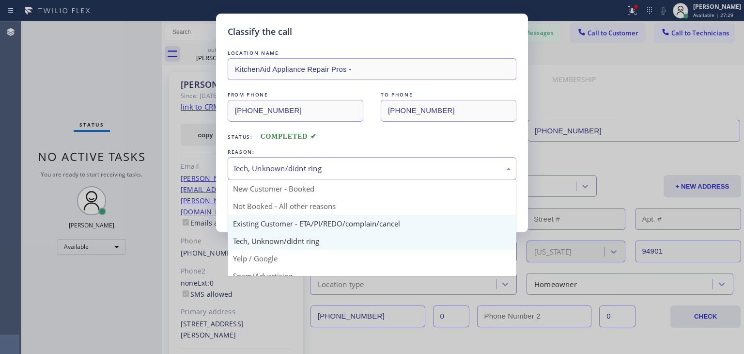
drag, startPoint x: 399, startPoint y: 173, endPoint x: 390, endPoint y: 221, distance: 49.4
click at [390, 180] on div "Tech, Unknown/didnt ring New Customer - Booked Not Booked - All other reasons E…" at bounding box center [372, 168] width 289 height 23
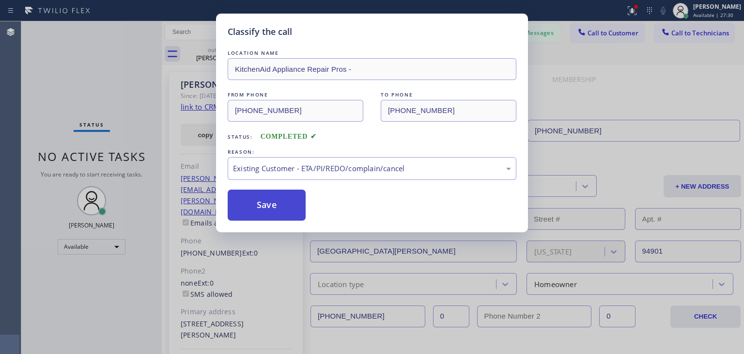
drag, startPoint x: 390, startPoint y: 221, endPoint x: 253, endPoint y: 207, distance: 137.4
click at [253, 207] on button "Save" at bounding box center [267, 204] width 78 height 31
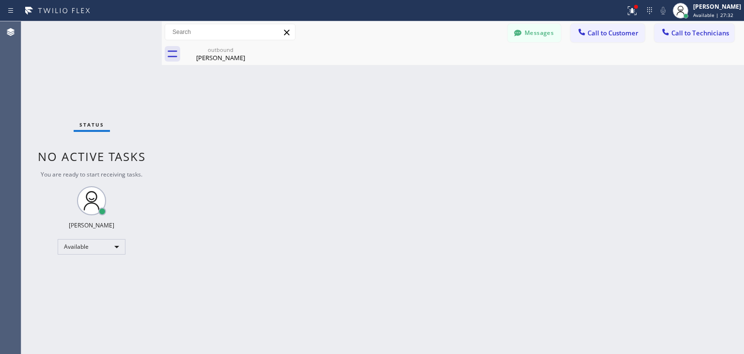
click at [531, 30] on button "Messages" at bounding box center [534, 33] width 53 height 18
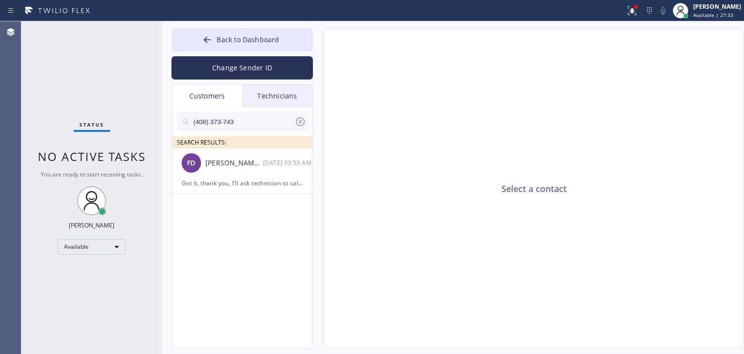
click at [296, 128] on div at bounding box center [301, 124] width 12 height 16
click at [259, 132] on div at bounding box center [243, 137] width 132 height 12
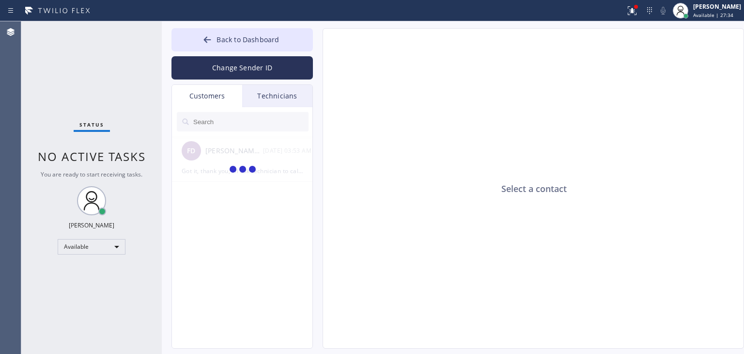
click at [271, 126] on input "text" at bounding box center [250, 121] width 116 height 19
click at [271, 126] on input "[PHONE_NUMBER]" at bounding box center [243, 121] width 102 height 19
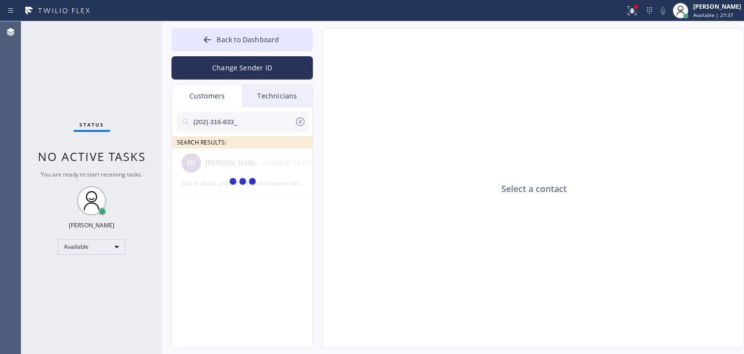
click at [271, 126] on input "(202) 316-833_" at bounding box center [243, 121] width 102 height 19
type input "(202) 316-833"
click at [268, 169] on div "EL [PERSON_NAME] --:--" at bounding box center [243, 162] width 142 height 29
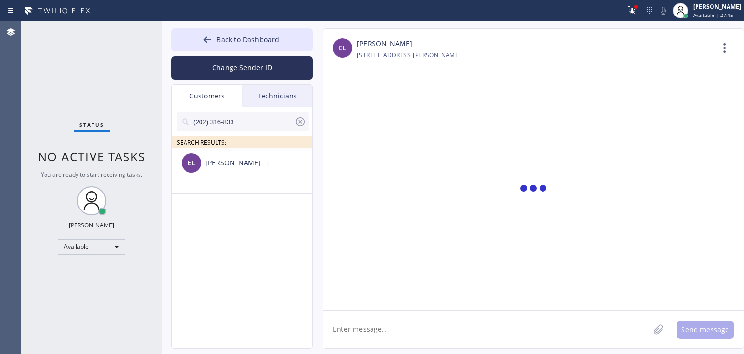
click at [400, 343] on textarea at bounding box center [486, 329] width 327 height 37
paste textarea "KitchenAid Appliance Repair Pros"
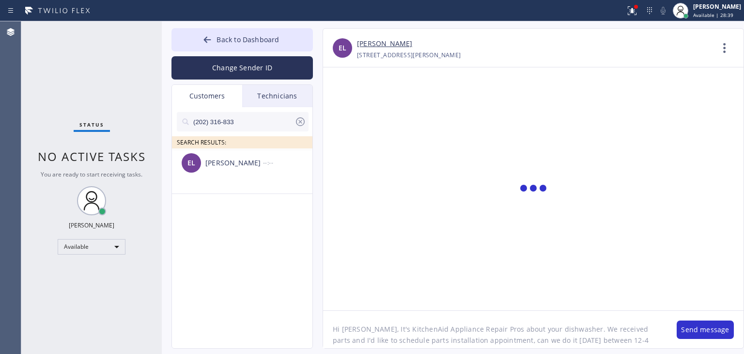
type textarea "Hi [PERSON_NAME], It's KitchenAid Appliance Repair Pros about your dishwasher. …"
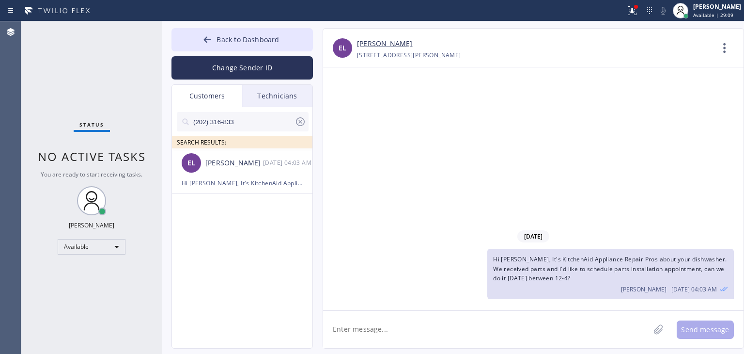
click at [300, 128] on div at bounding box center [301, 124] width 12 height 16
click at [247, 121] on input "(650) 204-066" at bounding box center [243, 121] width 102 height 19
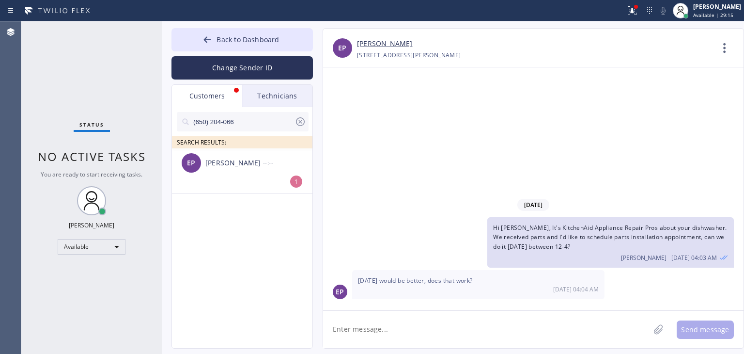
type input "(650) 204-066"
click at [429, 322] on textarea at bounding box center [486, 329] width 327 height 37
click at [430, 328] on textarea at bounding box center [486, 329] width 327 height 37
click at [284, 180] on li "EP [PERSON_NAME] --:-- 1" at bounding box center [243, 171] width 142 height 46
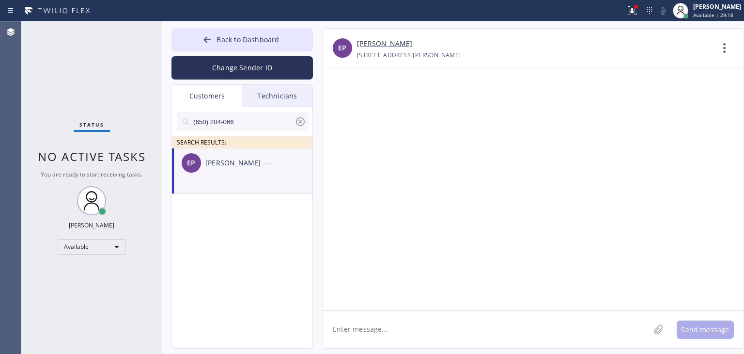
click at [284, 97] on div "Technicians" at bounding box center [277, 96] width 70 height 22
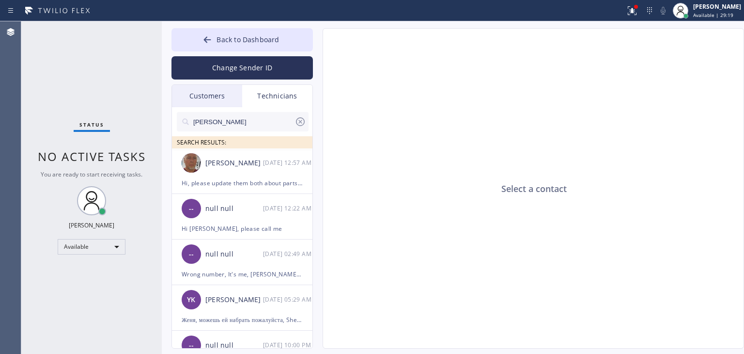
click at [305, 119] on icon at bounding box center [301, 122] width 12 height 12
click at [230, 93] on div "Customers" at bounding box center [207, 96] width 70 height 22
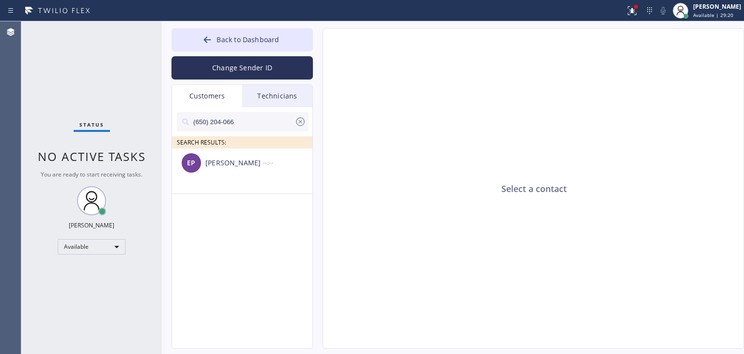
click at [309, 125] on div "(650) 204-066 SEARCH RESULTS:" at bounding box center [243, 127] width 142 height 41
click at [304, 123] on icon at bounding box center [301, 122] width 12 height 12
click at [276, 95] on div "Technicians" at bounding box center [277, 96] width 70 height 22
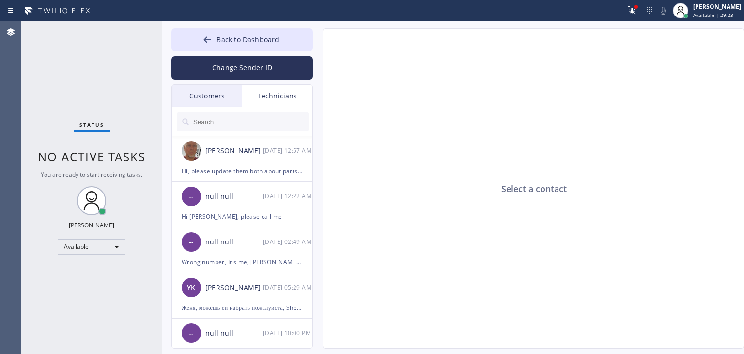
click at [227, 100] on div "Customers" at bounding box center [207, 96] width 70 height 22
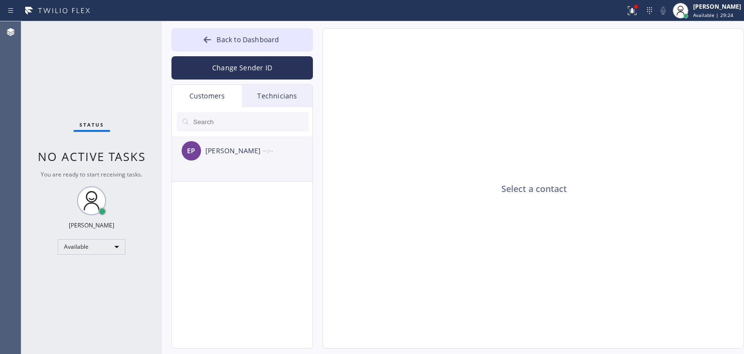
click at [242, 149] on div "[PERSON_NAME]" at bounding box center [234, 150] width 58 height 11
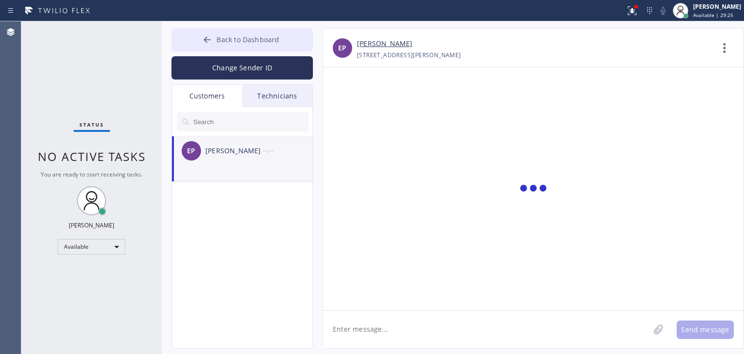
click at [285, 31] on button "Back to Dashboard" at bounding box center [243, 39] width 142 height 23
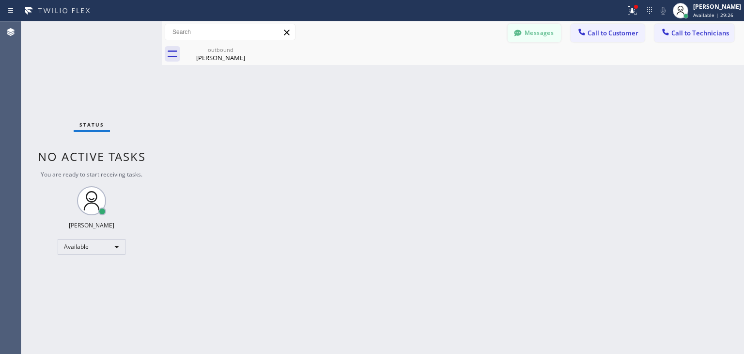
click at [531, 33] on button "Messages" at bounding box center [534, 33] width 53 height 18
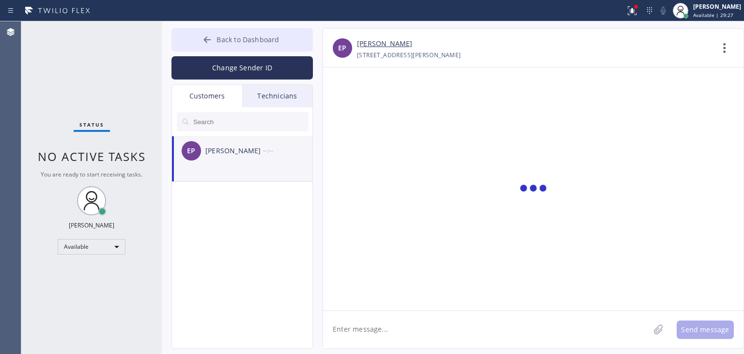
click at [271, 32] on button "Back to Dashboard" at bounding box center [243, 39] width 142 height 23
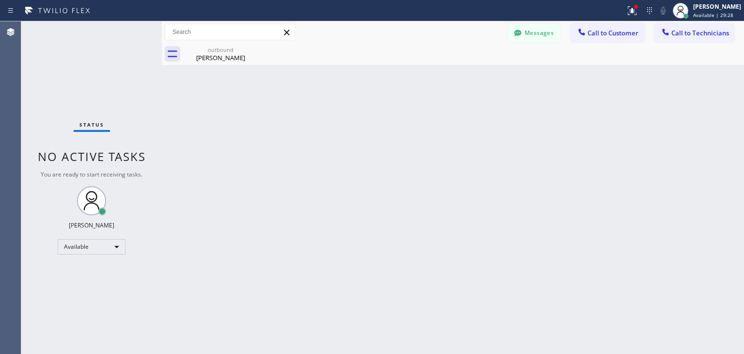
click at [611, 43] on div "Messages Call to Customer Call to Technicians Outbound call Location KitchenAid…" at bounding box center [453, 32] width 582 height 22
click at [546, 23] on div "Messages Call to Customer Call to Technicians Outbound call Location KitchenAid…" at bounding box center [453, 32] width 582 height 22
click at [545, 31] on button "Messages" at bounding box center [534, 33] width 53 height 18
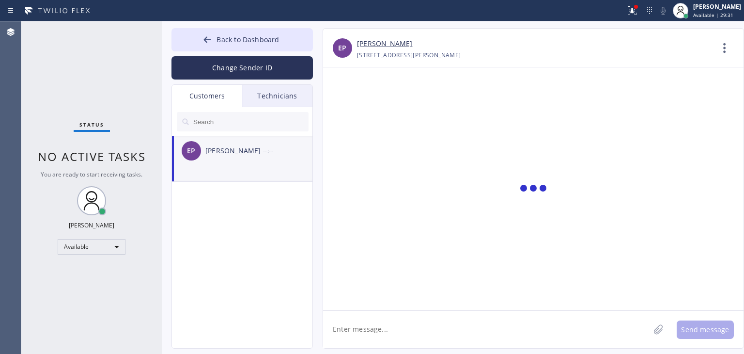
click at [297, 94] on div "Technicians" at bounding box center [277, 96] width 70 height 22
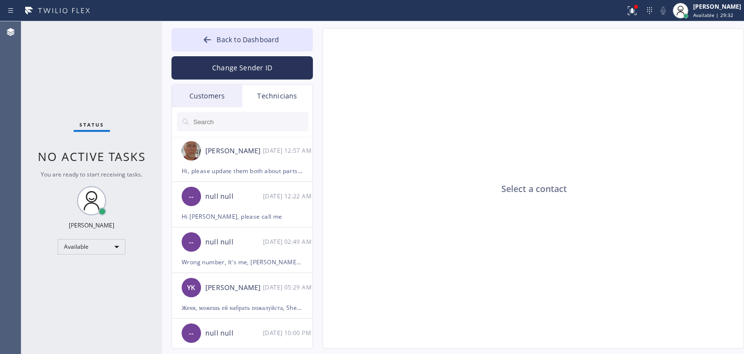
click at [233, 102] on div "Customers" at bounding box center [207, 96] width 70 height 22
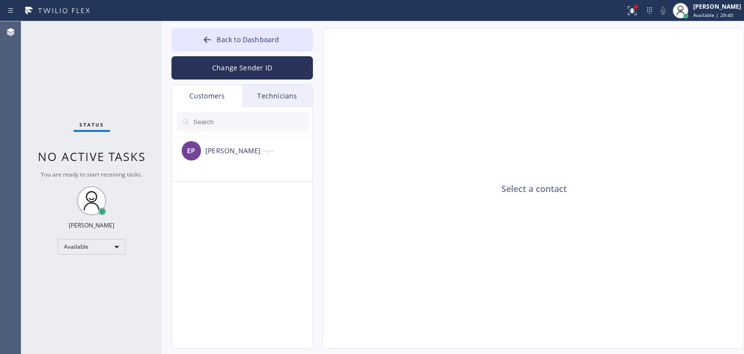
click at [273, 127] on input "text" at bounding box center [250, 121] width 116 height 19
click at [273, 127] on input "[PHONE_NUMBER]" at bounding box center [243, 121] width 102 height 19
click at [273, 127] on input "(202) 316-833" at bounding box center [243, 121] width 102 height 19
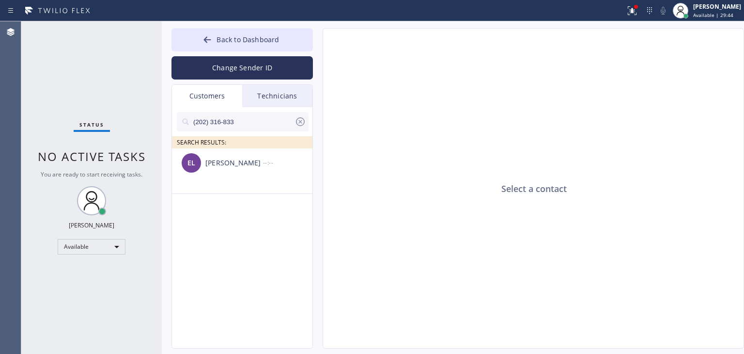
type input "(202) 316-833"
click at [243, 165] on div "[PERSON_NAME]" at bounding box center [234, 162] width 58 height 11
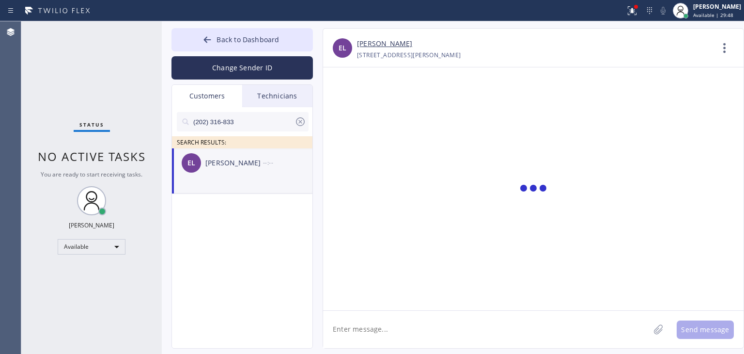
click at [411, 326] on textarea at bounding box center [486, 329] width 327 height 37
click at [455, 333] on textarea at bounding box center [486, 329] width 327 height 37
type textarea "yes, can we do it between 12-4?"
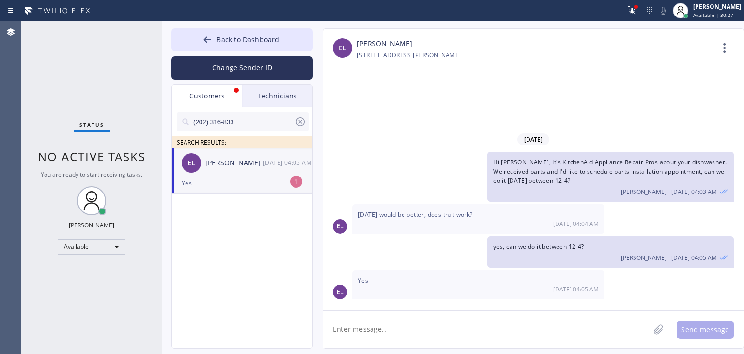
click at [450, 313] on textarea at bounding box center [486, 329] width 327 height 37
type textarea "Great, thank you!"
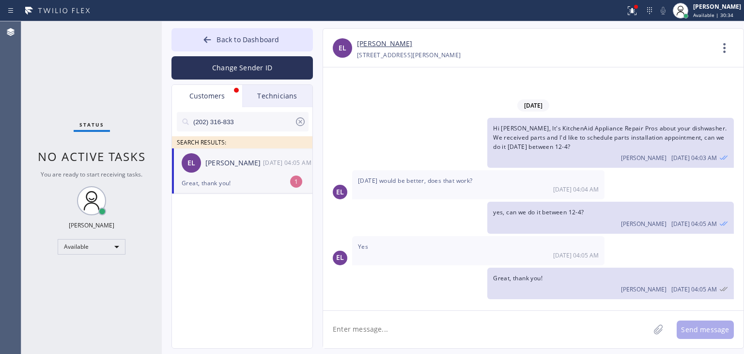
click at [295, 187] on div "1" at bounding box center [296, 181] width 12 height 12
click at [264, 32] on button "Back to Dashboard" at bounding box center [243, 39] width 142 height 23
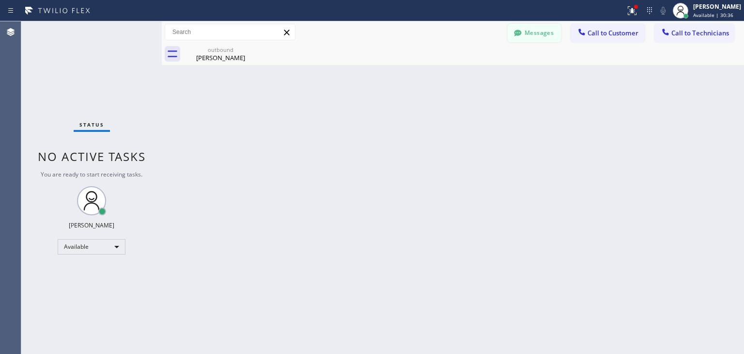
click at [525, 42] on button "Messages" at bounding box center [534, 33] width 53 height 18
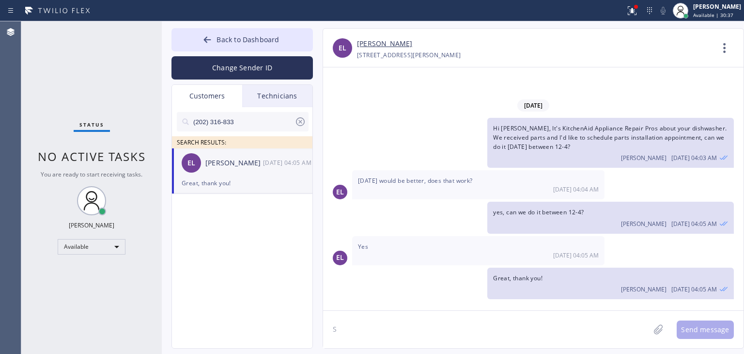
click at [473, 340] on textarea "S" at bounding box center [486, 329] width 327 height 37
type textarea "Scheduled in our system."
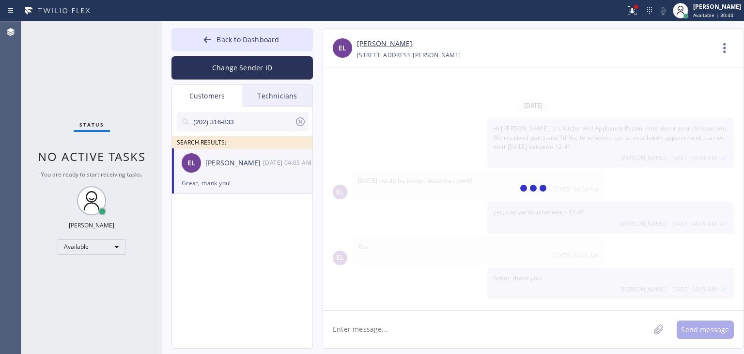
scroll to position [3, 0]
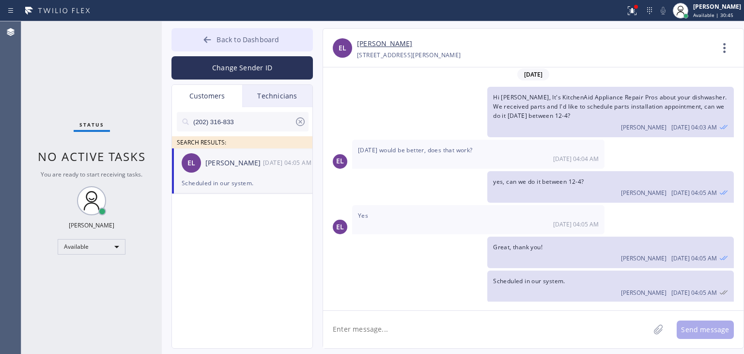
click at [250, 28] on button "Back to Dashboard" at bounding box center [243, 39] width 142 height 23
